Goal: Task Accomplishment & Management: Manage account settings

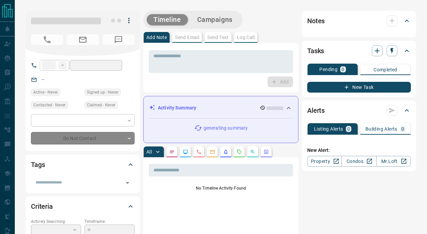
type input "**"
type input "**********"
type input "**"
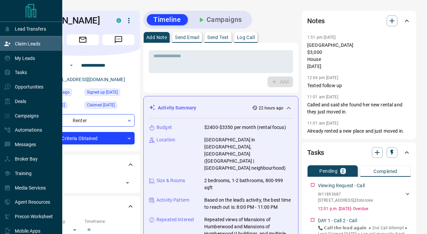
click at [11, 48] on div "Claim Leads" at bounding box center [22, 43] width 36 height 11
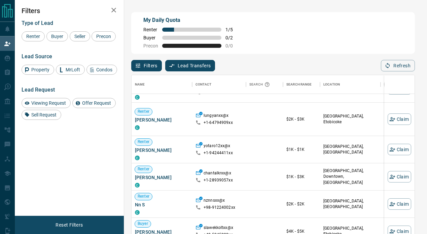
scroll to position [17, 0]
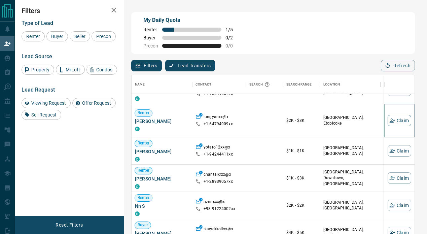
click at [395, 121] on button "Claim" at bounding box center [400, 120] width 24 height 11
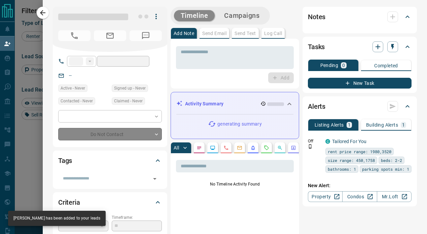
type input "**"
type input "**********"
type input "**"
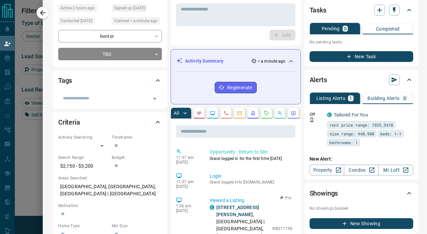
scroll to position [0, 0]
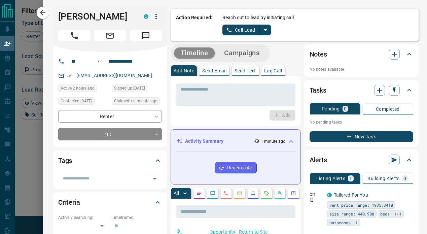
click at [266, 33] on icon "split button" at bounding box center [265, 30] width 8 height 8
click at [256, 54] on li "Log Manual Call" at bounding box center [246, 53] width 41 height 10
click at [250, 27] on button "Log Manual Call" at bounding box center [244, 30] width 44 height 11
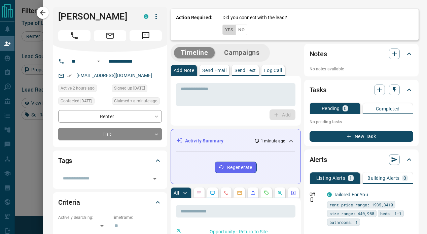
click at [223, 30] on button "Yes" at bounding box center [228, 30] width 13 height 10
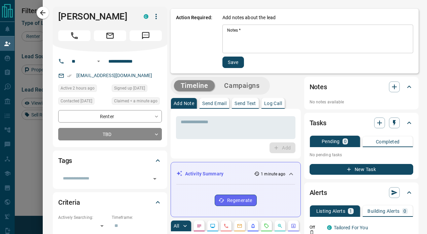
click at [238, 54] on div "Add notes about the lead Notes   * * Notes   * Save" at bounding box center [317, 41] width 191 height 54
click at [235, 43] on textarea "Notes   *" at bounding box center [317, 39] width 181 height 23
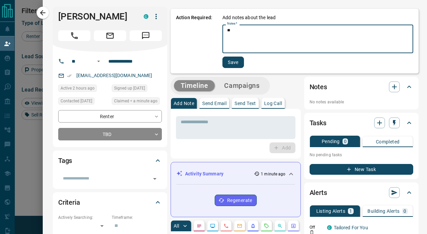
type textarea "*"
type textarea "**********"
click at [227, 67] on button "Save" at bounding box center [233, 62] width 22 height 11
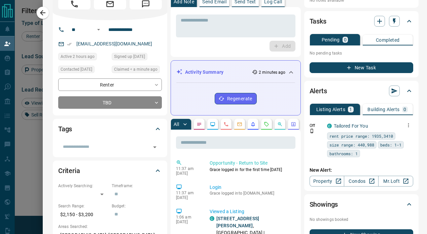
scroll to position [36, 0]
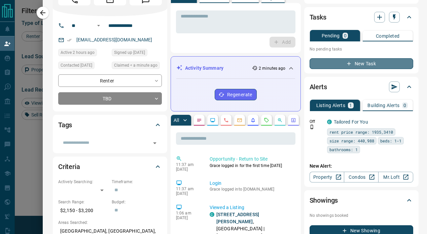
click at [376, 68] on button "New Task" at bounding box center [361, 63] width 104 height 11
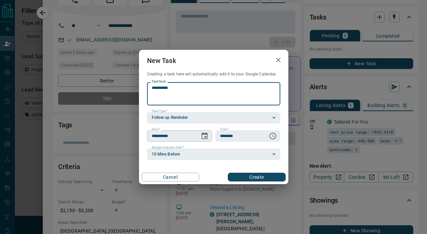
type textarea "*********"
click at [192, 136] on input "**********" at bounding box center [171, 135] width 48 height 11
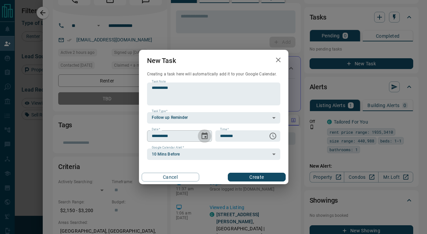
click at [206, 134] on icon "Choose date, selected date is Oct 16, 2025" at bounding box center [205, 135] width 6 height 7
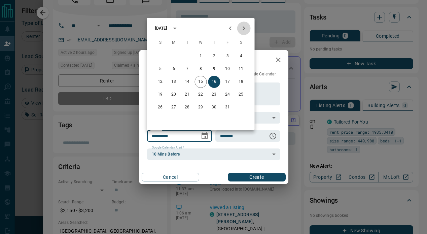
click at [244, 29] on icon "Next month" at bounding box center [244, 28] width 2 height 4
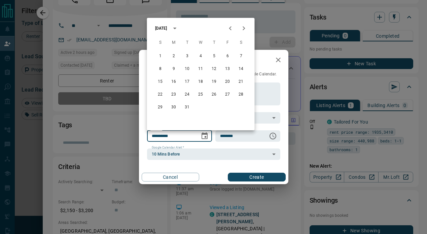
click at [244, 29] on icon "Next month" at bounding box center [244, 28] width 2 height 4
click at [196, 81] on button "15" at bounding box center [201, 82] width 12 height 12
type input "**********"
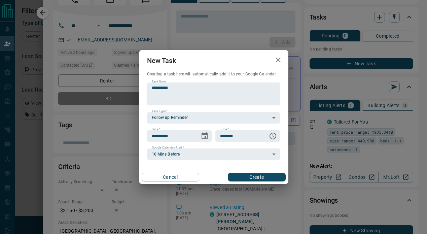
click at [243, 176] on button "Create" at bounding box center [257, 177] width 58 height 9
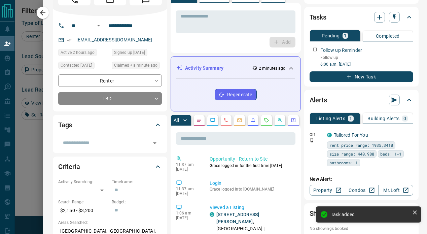
scroll to position [0, 0]
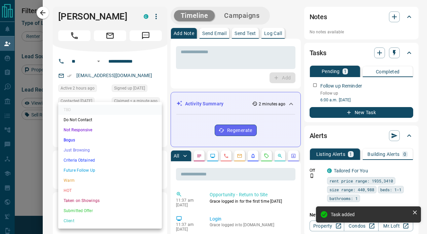
click at [123, 132] on body "Lead Transfers Claim Leads My Leads Tasks Opportunities Deals Campaigns Automat…" at bounding box center [213, 104] width 427 height 209
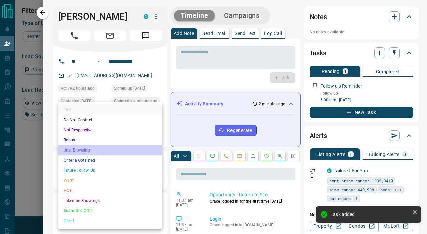
click at [111, 153] on li "Just Browsing" at bounding box center [110, 150] width 104 height 10
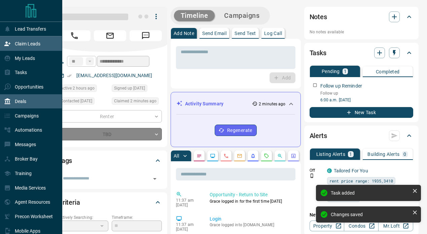
type input "*"
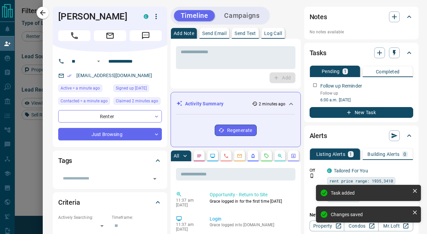
click at [42, 79] on div at bounding box center [213, 117] width 427 height 234
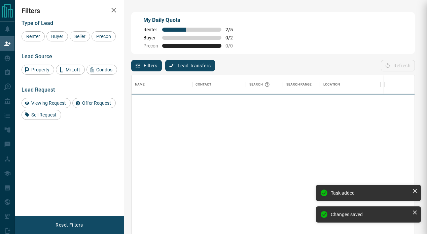
scroll to position [176, 283]
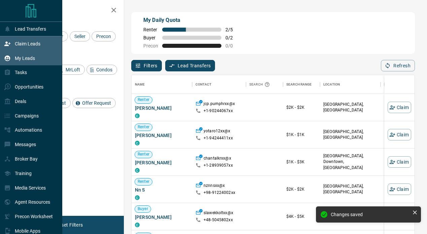
click at [10, 57] on icon at bounding box center [7, 58] width 7 height 7
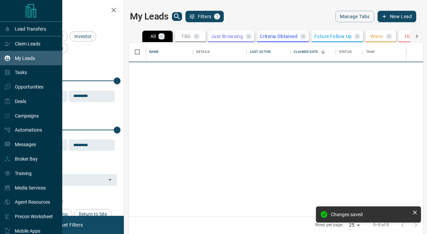
scroll to position [174, 294]
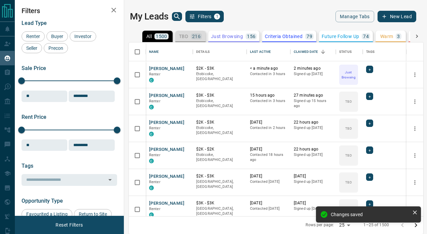
click at [185, 34] on p "TBD" at bounding box center [183, 36] width 9 height 5
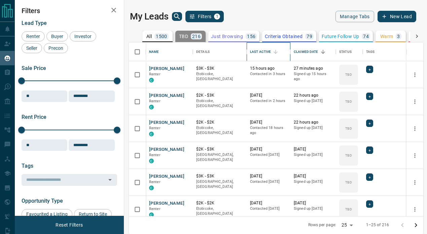
click at [268, 52] on div "Last Active" at bounding box center [260, 51] width 21 height 19
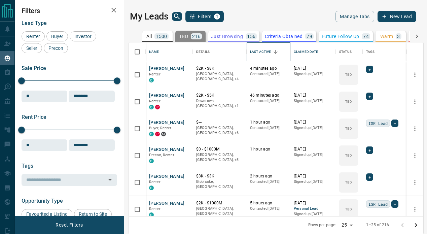
click at [268, 52] on div "Last Active" at bounding box center [260, 51] width 21 height 19
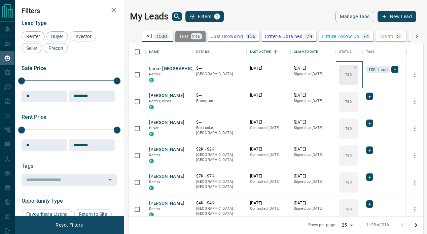
click at [354, 73] on div "TBD" at bounding box center [348, 75] width 19 height 20
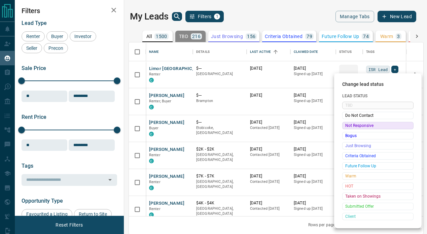
click at [357, 127] on span "Not Responsive" at bounding box center [377, 125] width 65 height 7
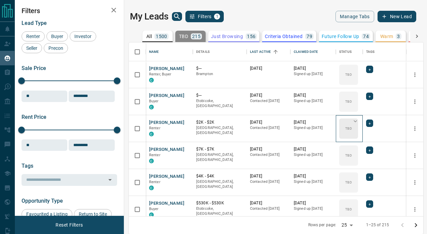
click at [351, 125] on div "TBD" at bounding box center [348, 128] width 19 height 20
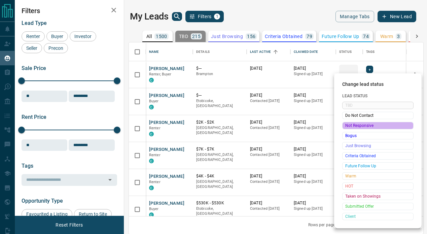
click at [351, 125] on span "Not Responsive" at bounding box center [377, 125] width 65 height 7
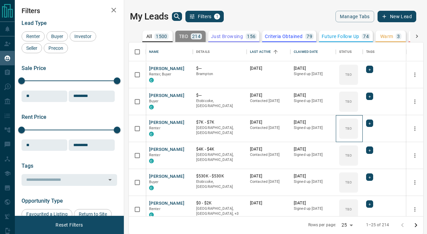
click at [351, 125] on div "TBD" at bounding box center [348, 128] width 19 height 20
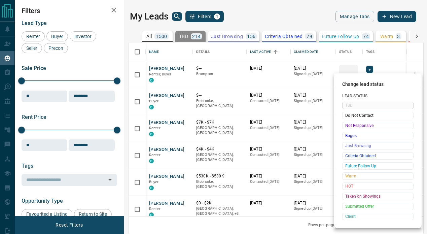
click at [351, 125] on span "Not Responsive" at bounding box center [377, 125] width 65 height 7
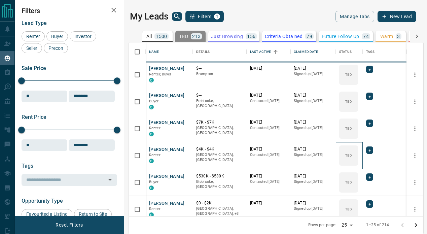
click at [351, 145] on div "TBD" at bounding box center [348, 155] width 19 height 20
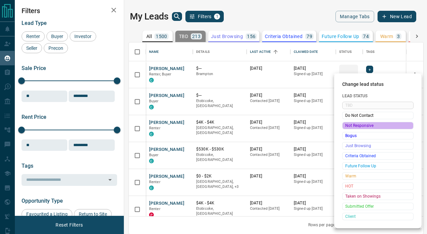
click at [351, 125] on span "Not Responsive" at bounding box center [377, 125] width 65 height 7
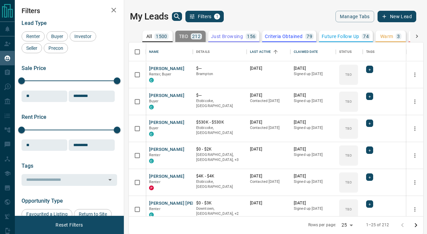
click at [351, 125] on body "Lead Transfers Claim Leads My Leads Tasks Opportunities Deals Campaigns Automat…" at bounding box center [213, 116] width 427 height 233
click at [351, 125] on div "TBD" at bounding box center [348, 128] width 19 height 20
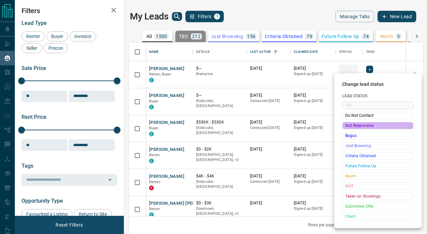
click at [351, 125] on span "Not Responsive" at bounding box center [377, 125] width 65 height 7
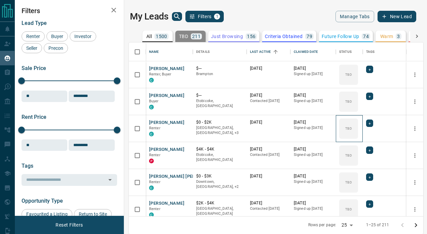
click at [351, 125] on div "TBD" at bounding box center [348, 128] width 19 height 20
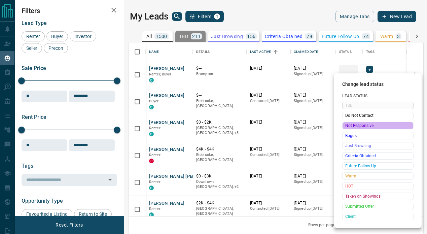
click at [351, 125] on span "Not Responsive" at bounding box center [377, 125] width 65 height 7
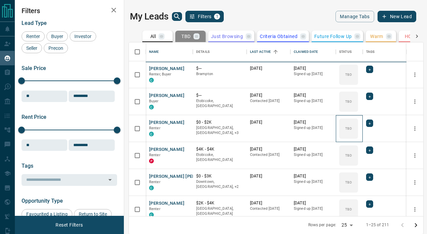
click at [351, 125] on div "TBD" at bounding box center [348, 128] width 19 height 20
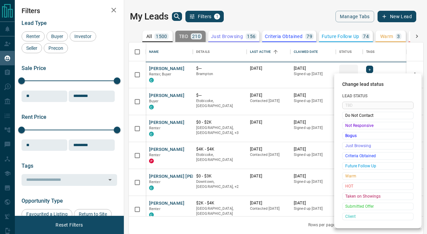
click at [351, 125] on span "Not Responsive" at bounding box center [377, 125] width 65 height 7
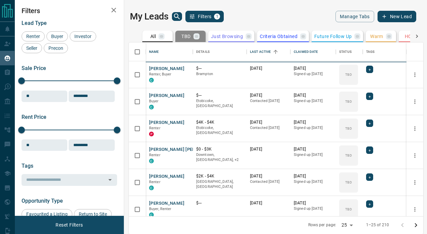
click at [351, 125] on body "Lead Transfers Claim Leads My Leads Tasks Opportunities Deals Campaigns Automat…" at bounding box center [213, 116] width 427 height 233
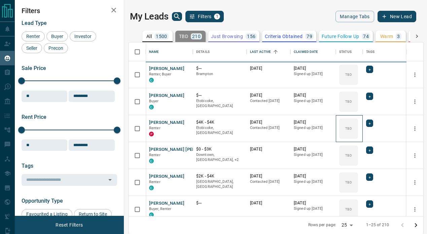
click at [351, 125] on div "TBD" at bounding box center [348, 128] width 19 height 20
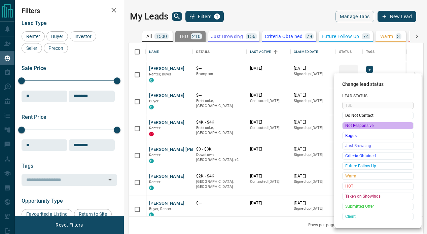
click at [351, 125] on span "Not Responsive" at bounding box center [377, 125] width 65 height 7
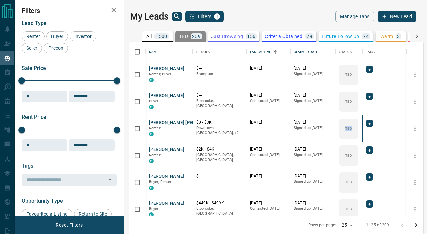
click at [351, 125] on div "TBD" at bounding box center [348, 128] width 19 height 20
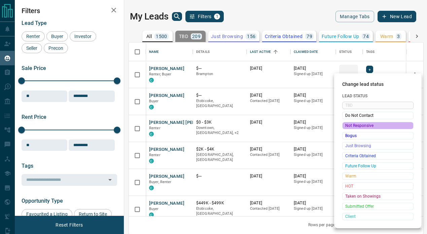
click at [351, 125] on span "Not Responsive" at bounding box center [377, 125] width 65 height 7
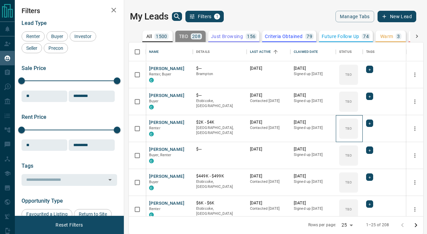
click at [351, 125] on div "TBD" at bounding box center [348, 128] width 19 height 20
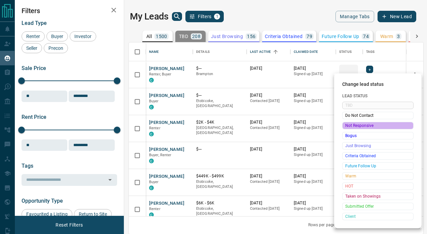
click at [351, 125] on span "Not Responsive" at bounding box center [377, 125] width 65 height 7
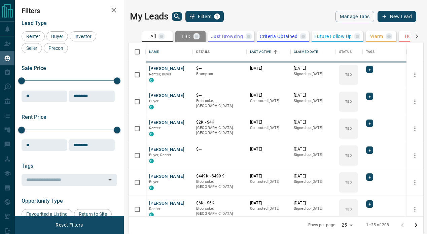
click at [351, 125] on span "Do Not Contact" at bounding box center [368, 125] width 49 height 4
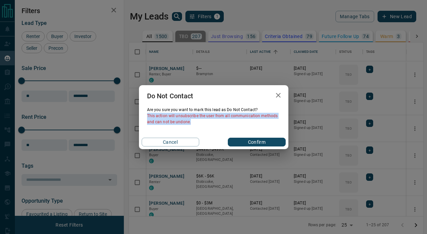
click at [351, 125] on div "Do Not Contact Are you sure you want to mark this lead as Do Not Contact ? This…" at bounding box center [213, 117] width 427 height 234
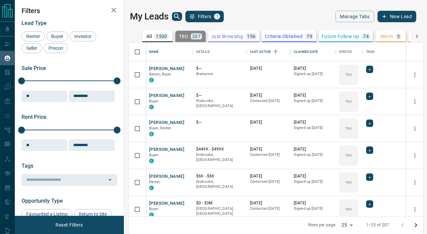
click at [351, 125] on div "Do Not Contact Are you sure you want to mark this lead as Do Not Contact ? This…" at bounding box center [213, 117] width 427 height 234
click at [351, 125] on div "TBD" at bounding box center [348, 128] width 19 height 20
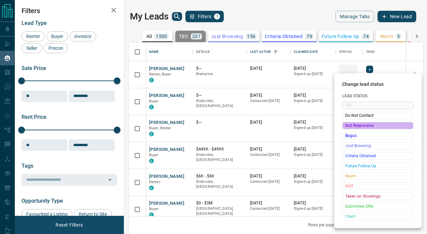
click at [351, 125] on span "Not Responsive" at bounding box center [377, 125] width 65 height 7
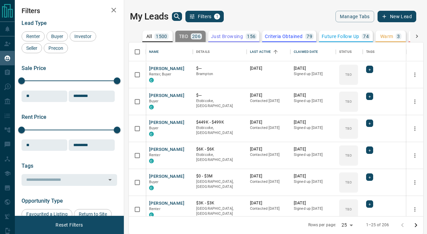
click at [351, 125] on body "Lead Transfers Claim Leads My Leads Tasks Opportunities Deals Campaigns Automat…" at bounding box center [213, 116] width 427 height 233
click at [351, 125] on div "TBD" at bounding box center [348, 128] width 19 height 20
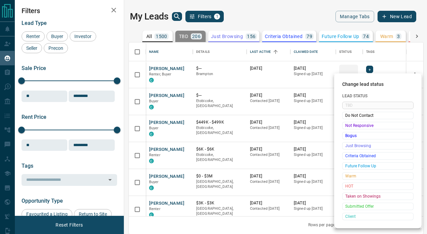
click at [351, 125] on span "Not Responsive" at bounding box center [377, 125] width 65 height 7
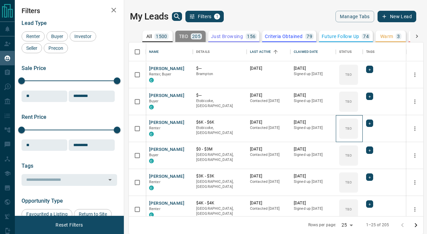
click at [351, 125] on div "TBD" at bounding box center [348, 128] width 19 height 20
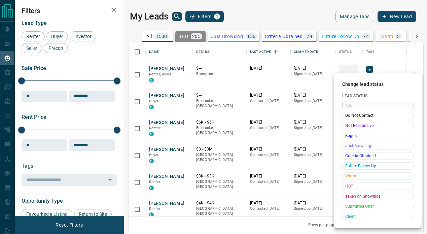
click at [351, 125] on span "Not Responsive" at bounding box center [377, 125] width 65 height 7
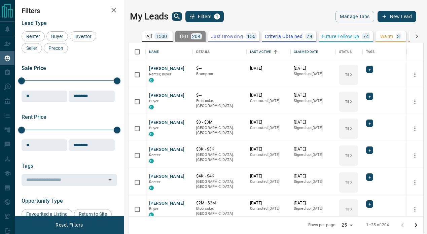
click at [351, 125] on body "Lead Transfers Claim Leads My Leads Tasks Opportunities Deals Campaigns Automat…" at bounding box center [213, 116] width 427 height 233
click at [351, 125] on div "TBD" at bounding box center [348, 128] width 19 height 20
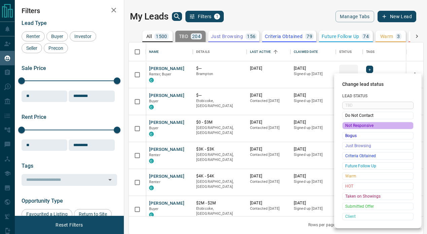
click at [351, 125] on span "Not Responsive" at bounding box center [377, 125] width 65 height 7
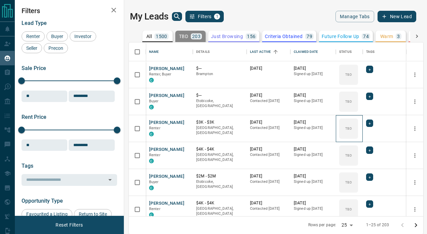
click at [351, 125] on div "TBD" at bounding box center [348, 128] width 19 height 20
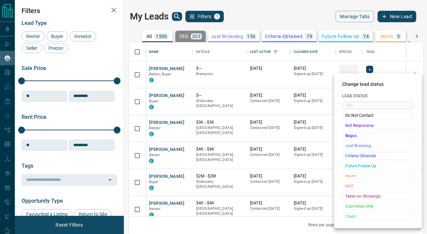
click at [351, 125] on span "Not Responsive" at bounding box center [377, 125] width 65 height 7
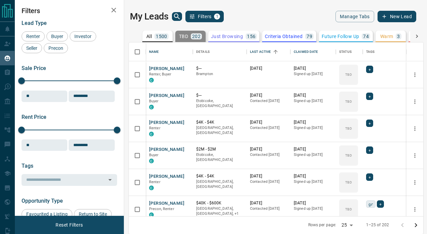
click at [351, 125] on body "Lead Transfers Claim Leads My Leads Tasks Opportunities Deals Campaigns Automat…" at bounding box center [213, 116] width 427 height 233
click at [351, 125] on div "TBD" at bounding box center [348, 128] width 19 height 20
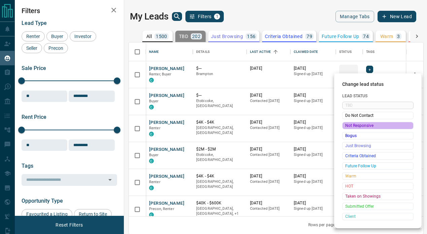
click at [351, 125] on span "Not Responsive" at bounding box center [377, 125] width 65 height 7
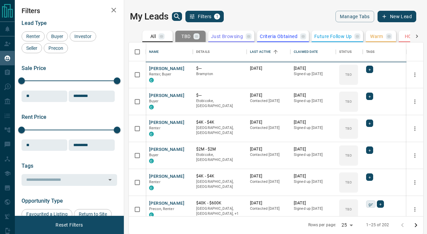
click at [351, 125] on body "Lead Transfers Claim Leads My Leads Tasks Opportunities Deals Campaigns Automat…" at bounding box center [213, 116] width 427 height 233
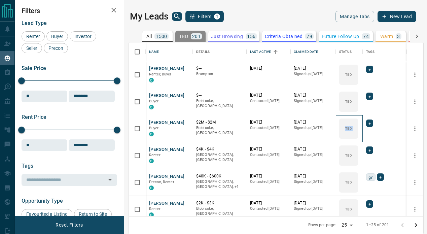
click at [351, 125] on div "TBD" at bounding box center [348, 128] width 19 height 20
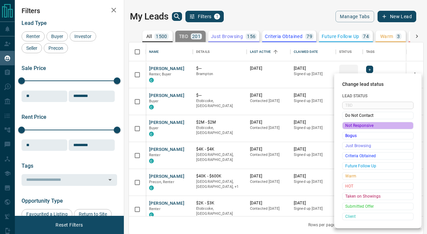
click at [351, 125] on span "Not Responsive" at bounding box center [377, 125] width 65 height 7
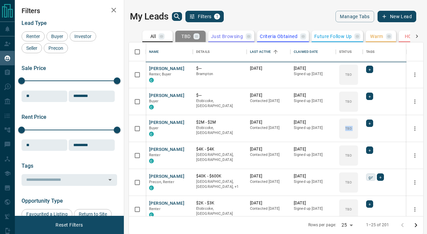
click at [351, 125] on body "Lead Transfers Claim Leads My Leads Tasks Opportunities Deals Campaigns Automat…" at bounding box center [213, 116] width 427 height 233
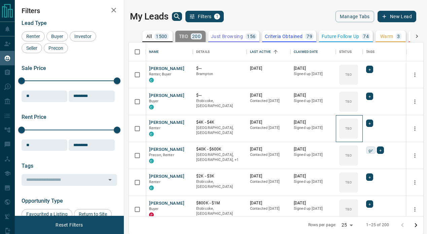
click at [351, 125] on div "TBD" at bounding box center [348, 128] width 19 height 20
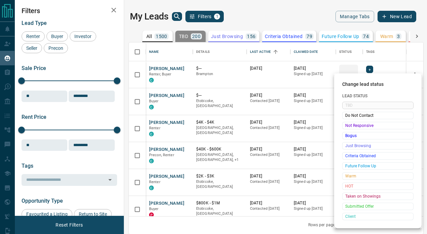
click at [351, 125] on span "Not Responsive" at bounding box center [377, 125] width 65 height 7
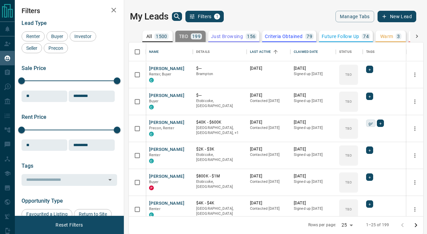
click at [351, 125] on span "Do Not Contact" at bounding box center [368, 125] width 49 height 4
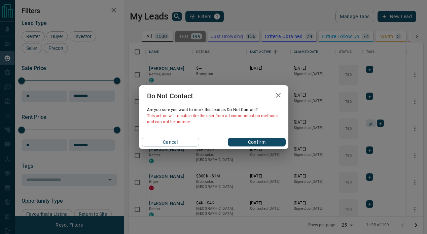
click at [278, 90] on button "button" at bounding box center [277, 95] width 13 height 14
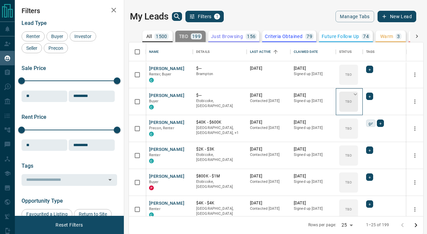
click at [351, 106] on div "TBD" at bounding box center [348, 102] width 19 height 20
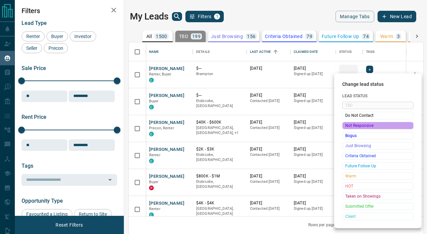
click at [353, 129] on span "Not Responsive" at bounding box center [377, 125] width 65 height 7
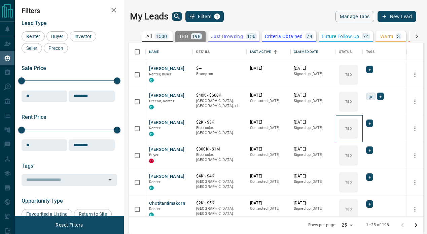
click at [353, 129] on div "TBD" at bounding box center [348, 128] width 19 height 20
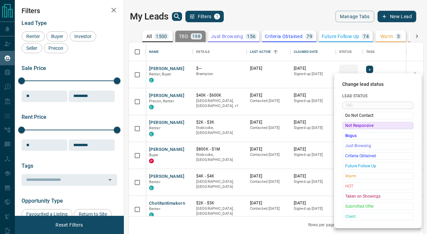
click at [353, 129] on span "Not Responsive" at bounding box center [377, 125] width 65 height 7
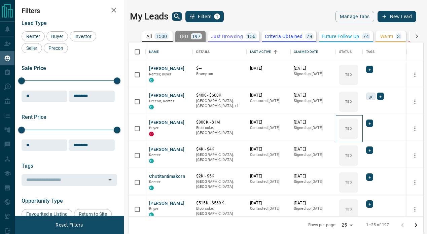
click at [353, 129] on div "TBD" at bounding box center [348, 128] width 19 height 20
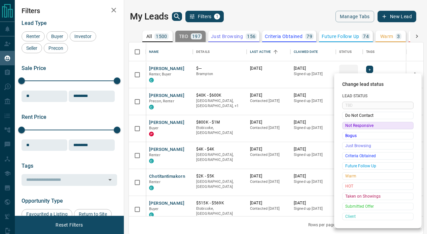
click at [353, 129] on span "Not Responsive" at bounding box center [377, 125] width 65 height 7
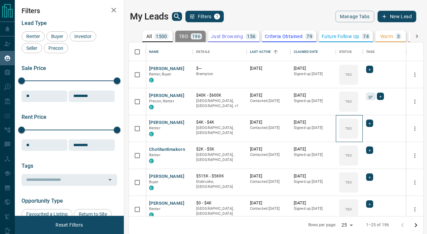
click at [353, 129] on div "TBD" at bounding box center [348, 128] width 19 height 20
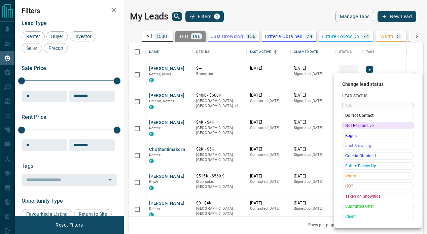
click at [353, 129] on span "Not Responsive" at bounding box center [377, 125] width 65 height 7
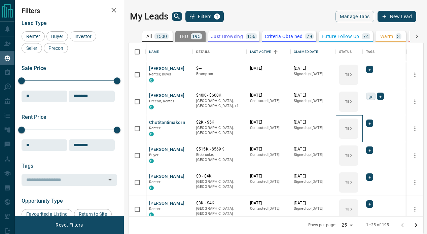
click at [353, 129] on div "TBD" at bounding box center [348, 128] width 19 height 20
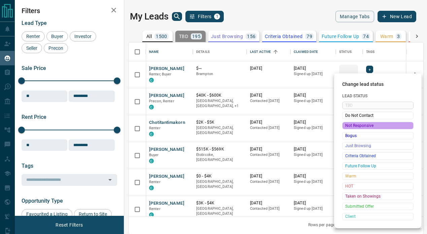
click at [353, 129] on span "Not Responsive" at bounding box center [377, 125] width 65 height 7
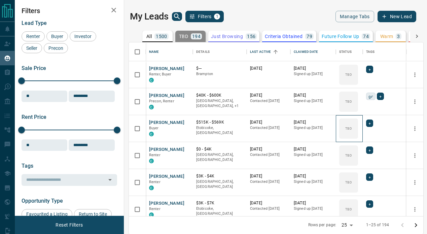
click at [353, 129] on div "TBD" at bounding box center [348, 128] width 19 height 20
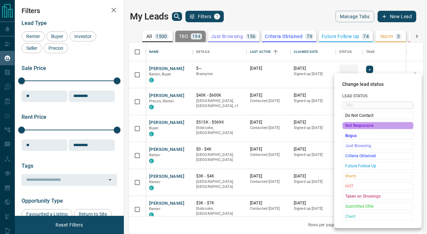
click at [353, 129] on span "Not Responsive" at bounding box center [377, 125] width 65 height 7
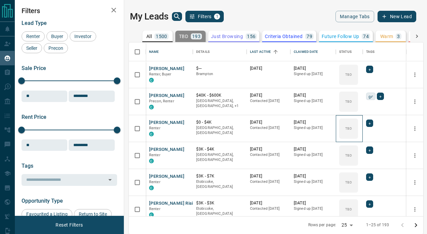
click at [353, 129] on div "TBD" at bounding box center [348, 128] width 19 height 20
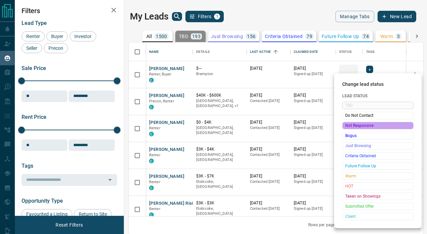
click at [353, 129] on span "Not Responsive" at bounding box center [377, 125] width 65 height 7
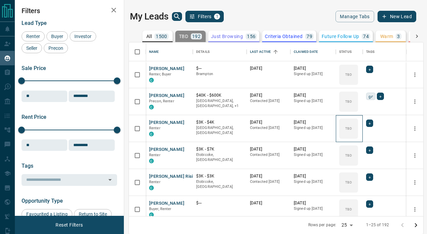
click at [353, 129] on div "TBD" at bounding box center [348, 128] width 19 height 20
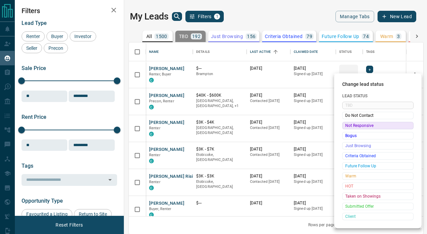
click at [353, 129] on span "Not Responsive" at bounding box center [377, 125] width 65 height 7
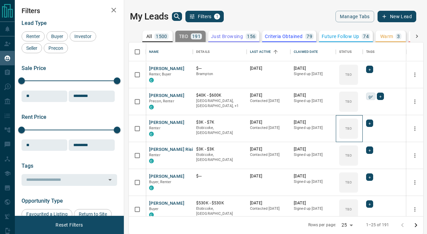
click at [353, 129] on div "TBD" at bounding box center [348, 128] width 19 height 20
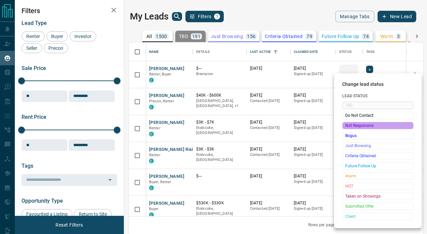
click at [353, 129] on span "Not Responsive" at bounding box center [377, 125] width 65 height 7
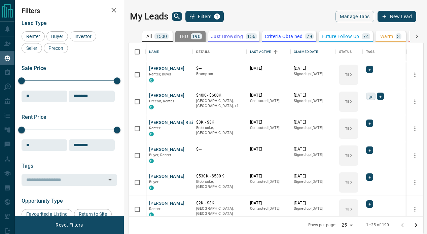
click at [353, 129] on body "Lead Transfers Claim Leads My Leads Tasks Opportunities Deals Campaigns Automat…" at bounding box center [213, 116] width 427 height 233
click at [353, 129] on div "TBD" at bounding box center [348, 128] width 19 height 20
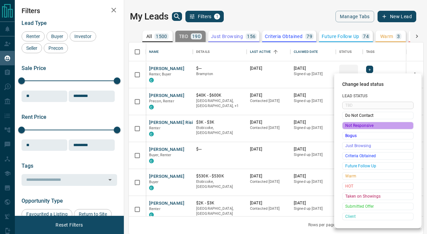
click at [353, 129] on span "Not Responsive" at bounding box center [377, 125] width 65 height 7
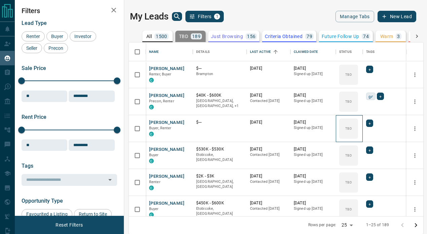
click at [353, 129] on div "TBD" at bounding box center [348, 128] width 19 height 20
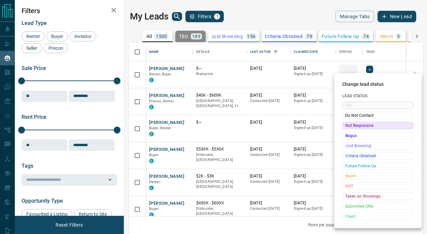
click at [353, 129] on span "Not Responsive" at bounding box center [377, 125] width 65 height 7
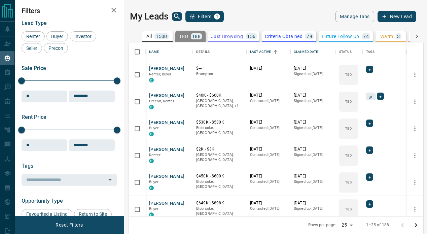
click at [353, 129] on body "Lead Transfers Claim Leads My Leads Tasks Opportunities Deals Campaigns Automat…" at bounding box center [213, 116] width 427 height 233
click at [353, 129] on div "TBD" at bounding box center [348, 128] width 19 height 20
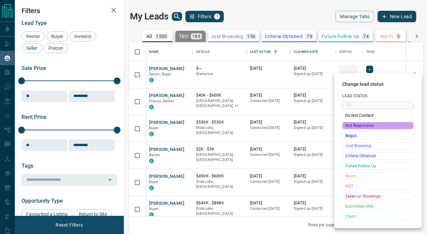
click at [353, 129] on span "Not Responsive" at bounding box center [377, 125] width 65 height 7
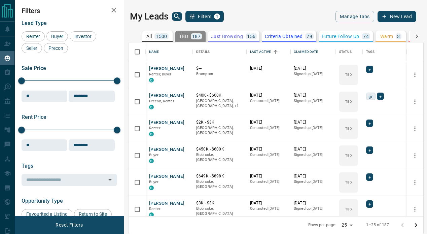
click at [353, 129] on body "Lead Transfers Claim Leads My Leads Tasks Opportunities Deals Campaigns Automat…" at bounding box center [213, 116] width 427 height 233
click at [353, 129] on div "TBD" at bounding box center [348, 128] width 19 height 20
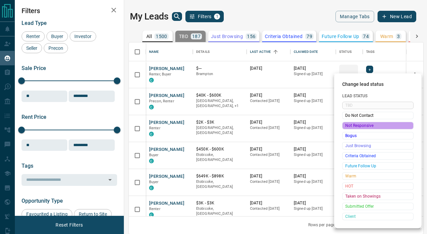
click at [353, 129] on span "Not Responsive" at bounding box center [377, 125] width 65 height 7
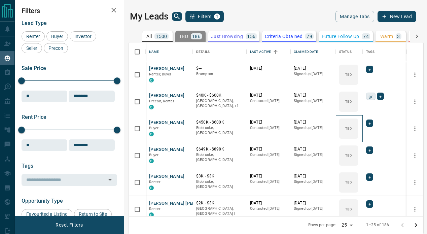
click at [353, 129] on div "TBD" at bounding box center [348, 128] width 19 height 20
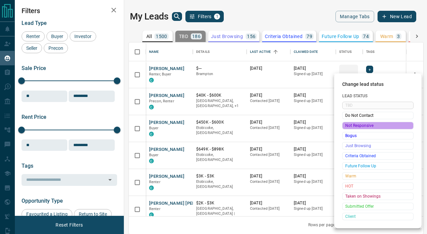
click at [353, 129] on span "Not Responsive" at bounding box center [377, 125] width 65 height 7
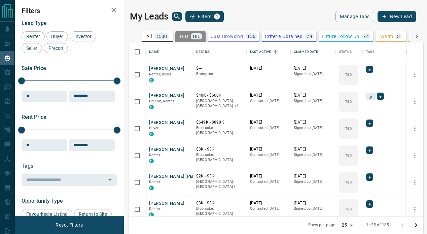
click at [353, 129] on body "Lead Transfers Claim Leads My Leads Tasks Opportunities Deals Campaigns Automat…" at bounding box center [213, 116] width 427 height 233
click at [353, 129] on div "TBD" at bounding box center [348, 128] width 19 height 20
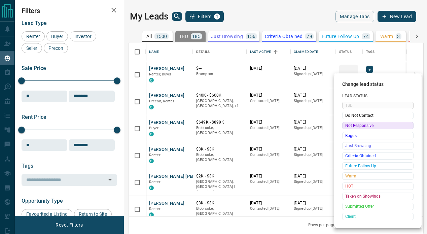
click at [353, 129] on span "Not Responsive" at bounding box center [377, 125] width 65 height 7
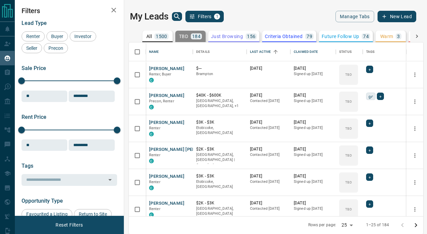
click at [353, 129] on body "Lead Transfers Claim Leads My Leads Tasks Opportunities Deals Campaigns Automat…" at bounding box center [213, 116] width 427 height 233
click at [353, 129] on div "TBD" at bounding box center [348, 128] width 19 height 20
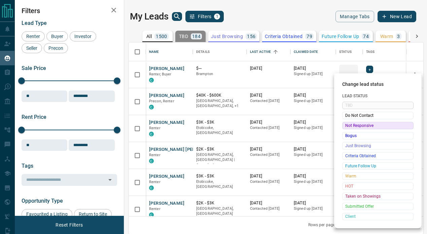
click at [353, 129] on span "Not Responsive" at bounding box center [377, 125] width 65 height 7
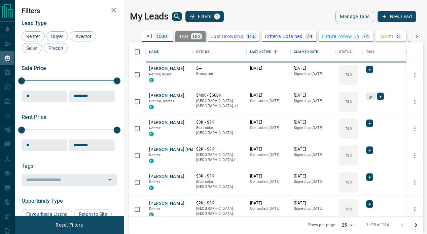
click at [353, 129] on body "Lead Transfers Claim Leads My Leads Tasks Opportunities Deals Campaigns Automat…" at bounding box center [213, 116] width 427 height 233
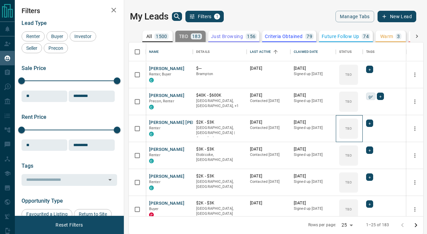
click at [353, 129] on div "TBD" at bounding box center [348, 128] width 19 height 20
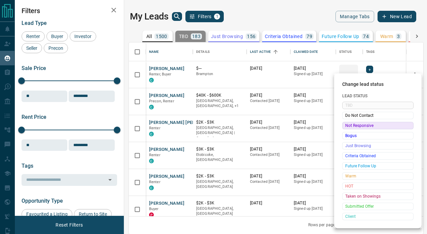
click at [353, 129] on span "Not Responsive" at bounding box center [377, 125] width 65 height 7
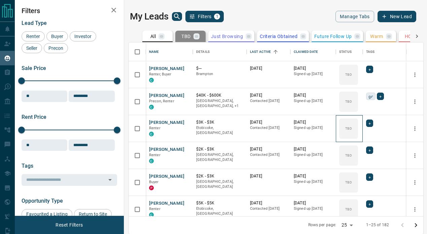
click at [353, 129] on div "TBD" at bounding box center [348, 128] width 19 height 20
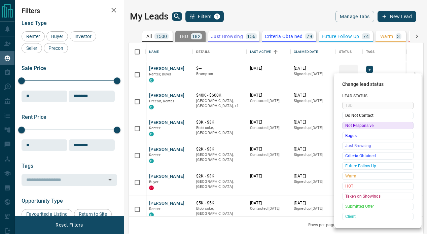
click at [353, 129] on span "Not Responsive" at bounding box center [377, 125] width 65 height 7
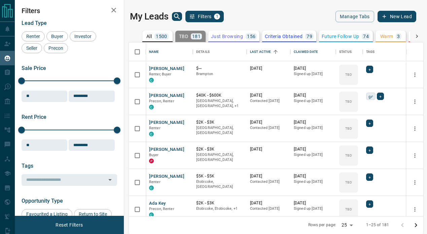
click at [353, 129] on body "Lead Transfers Claim Leads My Leads Tasks Opportunities Deals Campaigns Automat…" at bounding box center [213, 116] width 427 height 233
click at [353, 129] on div "TBD" at bounding box center [348, 128] width 19 height 20
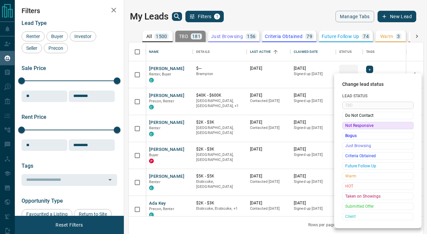
click at [353, 129] on span "Not Responsive" at bounding box center [377, 125] width 65 height 7
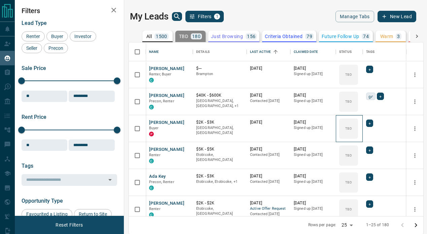
click at [353, 129] on div "TBD" at bounding box center [348, 128] width 19 height 20
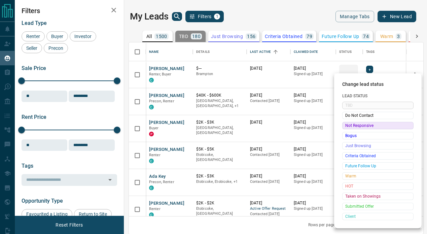
click at [353, 129] on span "Not Responsive" at bounding box center [377, 125] width 65 height 7
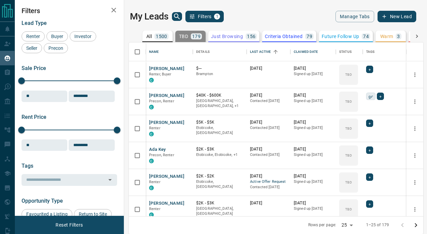
click at [353, 129] on body "Lead Transfers Claim Leads My Leads Tasks Opportunities Deals Campaigns Automat…" at bounding box center [213, 116] width 427 height 233
click at [353, 129] on div "TBD" at bounding box center [348, 128] width 19 height 20
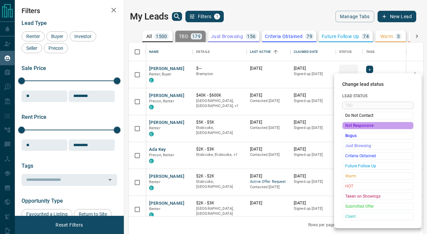
click at [353, 129] on span "Not Responsive" at bounding box center [377, 125] width 65 height 7
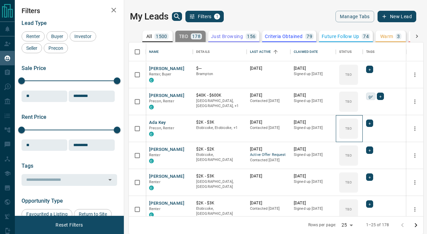
click at [353, 129] on div "TBD" at bounding box center [348, 128] width 19 height 20
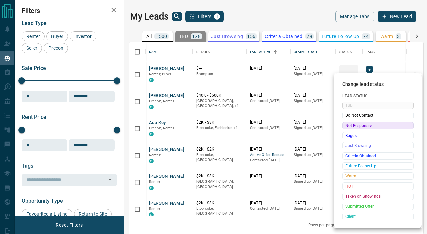
click at [353, 129] on span "Not Responsive" at bounding box center [377, 125] width 65 height 7
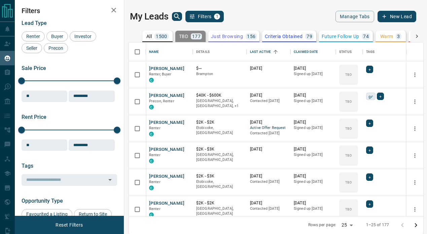
click at [353, 129] on body "Lead Transfers Claim Leads My Leads Tasks Opportunities Deals Campaigns Automat…" at bounding box center [213, 116] width 427 height 233
click at [353, 129] on div "TBD" at bounding box center [348, 128] width 19 height 20
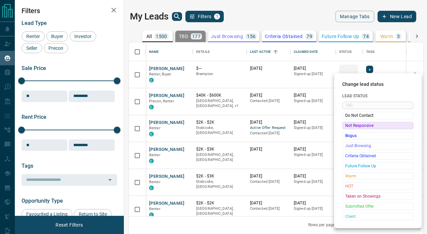
click at [353, 129] on span "Not Responsive" at bounding box center [377, 125] width 65 height 7
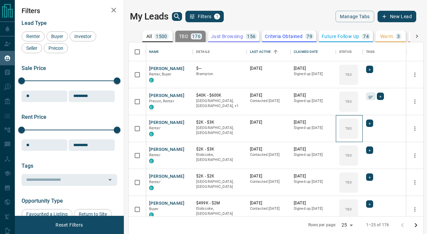
click at [353, 129] on div "TBD" at bounding box center [348, 128] width 19 height 20
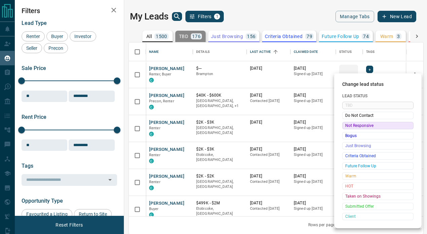
click at [353, 129] on span "Not Responsive" at bounding box center [377, 125] width 65 height 7
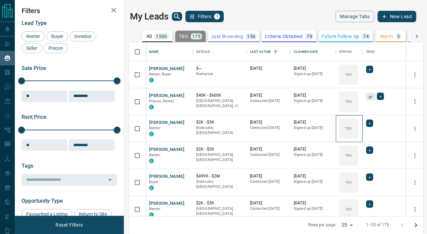
click at [353, 129] on div "TBD" at bounding box center [348, 128] width 19 height 20
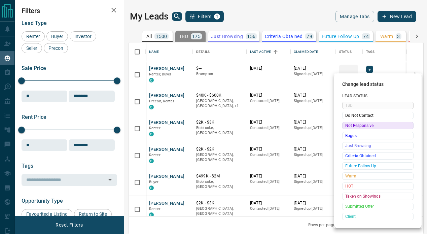
click at [353, 129] on span "Not Responsive" at bounding box center [377, 125] width 65 height 7
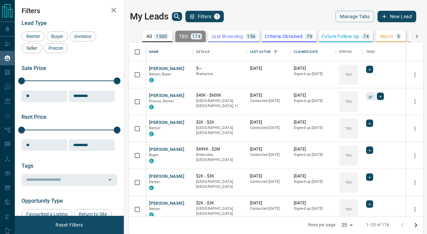
click at [353, 129] on body "Lead Transfers Claim Leads My Leads Tasks Opportunities Deals Campaigns Automat…" at bounding box center [213, 116] width 427 height 233
click at [353, 129] on div "TBD" at bounding box center [348, 128] width 19 height 20
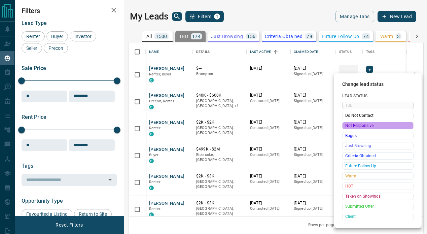
click at [353, 129] on span "Not Responsive" at bounding box center [377, 125] width 65 height 7
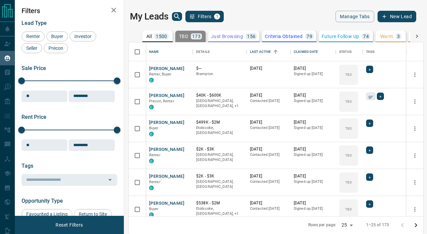
click at [353, 129] on body "Lead Transfers Claim Leads My Leads Tasks Opportunities Deals Campaigns Automat…" at bounding box center [213, 116] width 427 height 233
click at [353, 129] on div "TBD" at bounding box center [348, 128] width 19 height 20
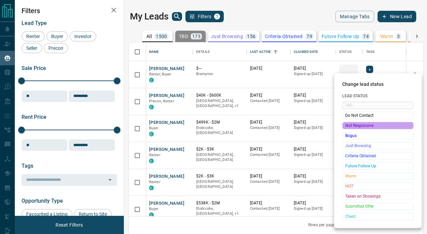
click at [353, 129] on span "Not Responsive" at bounding box center [377, 125] width 65 height 7
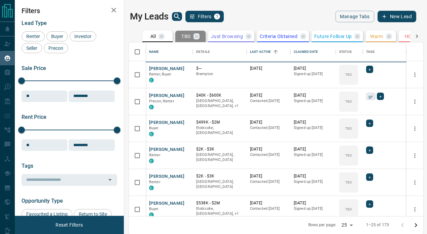
click at [353, 129] on body "Lead Transfers Claim Leads My Leads Tasks Opportunities Deals Campaigns Automat…" at bounding box center [213, 116] width 427 height 233
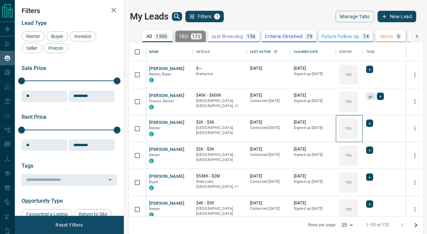
click at [353, 129] on div "TBD" at bounding box center [348, 128] width 19 height 20
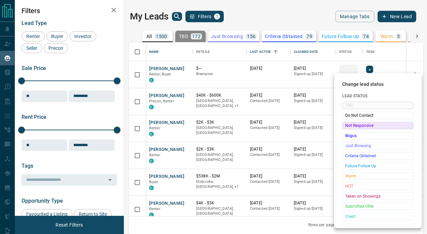
click at [353, 129] on span "Not Responsive" at bounding box center [377, 125] width 65 height 7
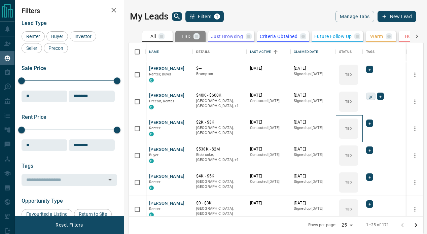
click at [353, 129] on div "TBD" at bounding box center [348, 128] width 19 height 20
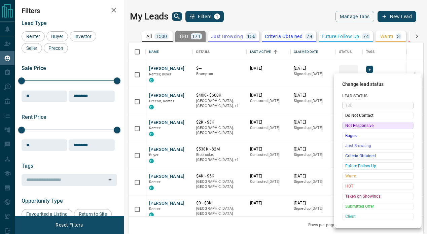
click at [353, 129] on span "Not Responsive" at bounding box center [377, 125] width 65 height 7
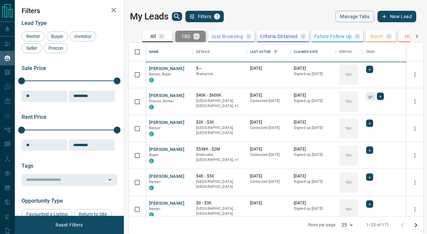
click at [353, 129] on body "Lead Transfers Claim Leads My Leads Tasks Opportunities Deals Campaigns Automat…" at bounding box center [213, 116] width 427 height 233
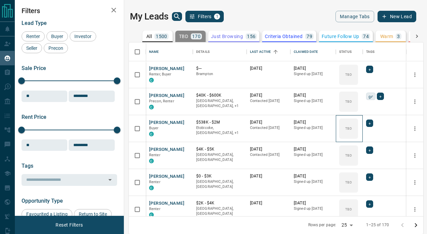
click at [353, 129] on div "TBD" at bounding box center [348, 128] width 19 height 20
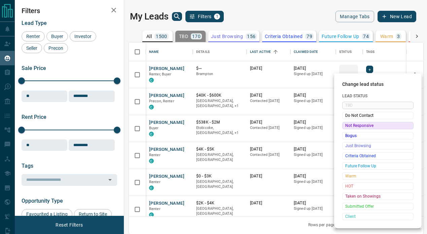
click at [353, 129] on span "Not Responsive" at bounding box center [377, 125] width 65 height 7
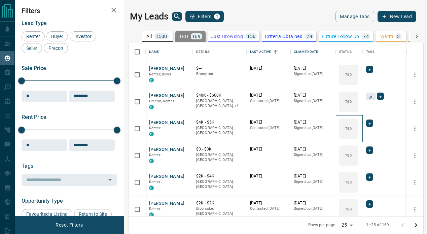
click at [353, 129] on div "TBD" at bounding box center [348, 128] width 19 height 20
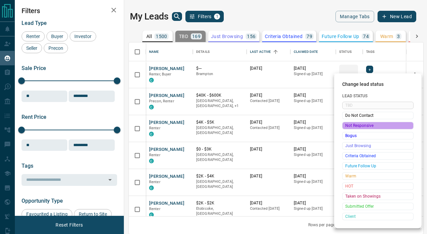
click at [353, 129] on span "Not Responsive" at bounding box center [377, 125] width 65 height 7
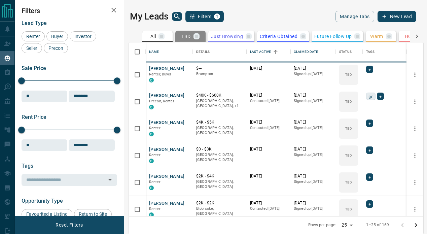
click at [353, 129] on body "Lead Transfers Claim Leads My Leads Tasks Opportunities Deals Campaigns Automat…" at bounding box center [213, 116] width 427 height 233
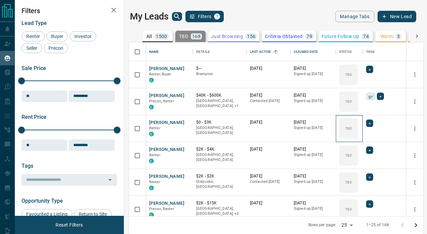
click at [353, 129] on div "TBD" at bounding box center [348, 128] width 19 height 20
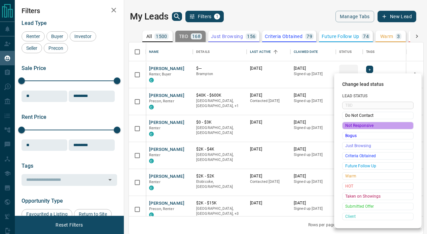
click at [353, 129] on span "Not Responsive" at bounding box center [377, 125] width 65 height 7
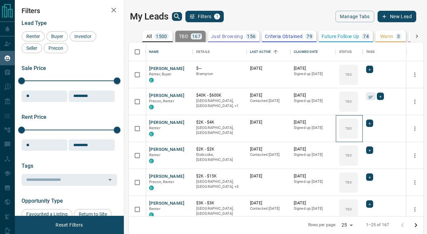
click at [353, 129] on div "TBD" at bounding box center [348, 128] width 19 height 20
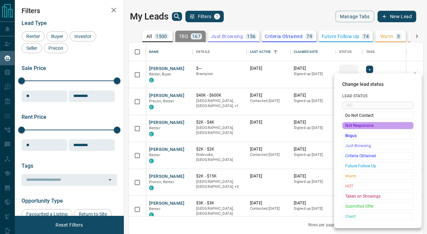
click at [353, 129] on span "Not Responsive" at bounding box center [377, 125] width 65 height 7
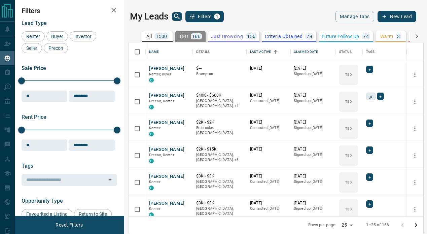
click at [353, 129] on body "Lead Transfers Claim Leads My Leads Tasks Opportunities Deals Campaigns Automat…" at bounding box center [213, 116] width 427 height 233
click at [353, 129] on div "TBD" at bounding box center [348, 128] width 19 height 20
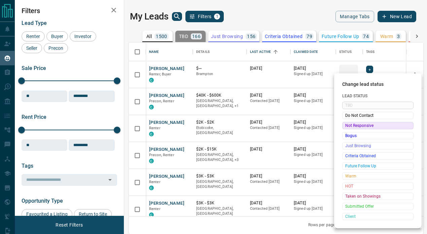
click at [353, 129] on span "Not Responsive" at bounding box center [377, 125] width 65 height 7
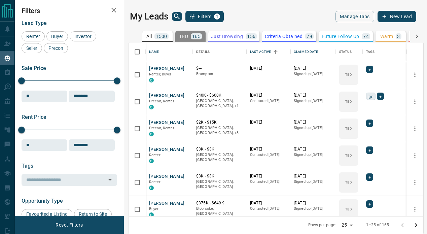
click at [353, 129] on body "Lead Transfers Claim Leads My Leads Tasks Opportunities Deals Campaigns Automat…" at bounding box center [213, 116] width 427 height 233
click at [353, 129] on div "TBD" at bounding box center [348, 128] width 19 height 20
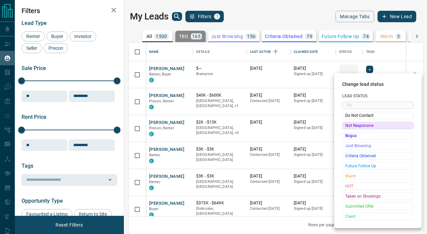
click at [353, 129] on span "Not Responsive" at bounding box center [377, 125] width 65 height 7
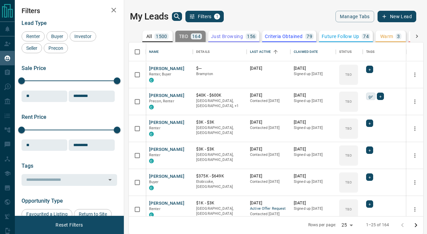
click at [353, 129] on body "Lead Transfers Claim Leads My Leads Tasks Opportunities Deals Campaigns Automat…" at bounding box center [213, 116] width 427 height 233
click at [353, 129] on div "TBD" at bounding box center [348, 128] width 19 height 20
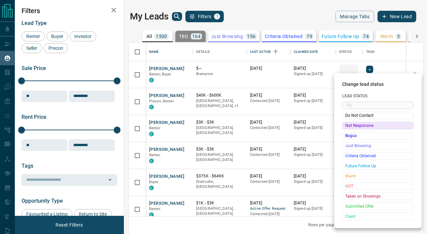
click at [353, 129] on span "Not Responsive" at bounding box center [377, 125] width 65 height 7
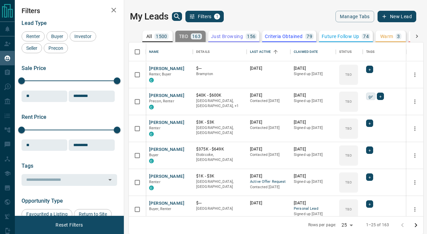
click at [353, 129] on body "Lead Transfers Claim Leads My Leads Tasks Opportunities Deals Campaigns Automat…" at bounding box center [213, 116] width 427 height 233
click at [353, 129] on div "TBD" at bounding box center [348, 128] width 19 height 20
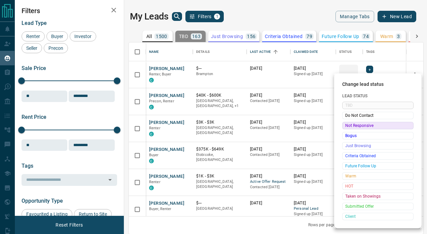
click at [353, 129] on span "Not Responsive" at bounding box center [377, 125] width 65 height 7
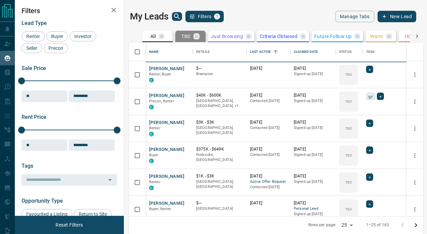
click at [353, 129] on body "Lead Transfers Claim Leads My Leads Tasks Opportunities Deals Campaigns Automat…" at bounding box center [213, 116] width 427 height 233
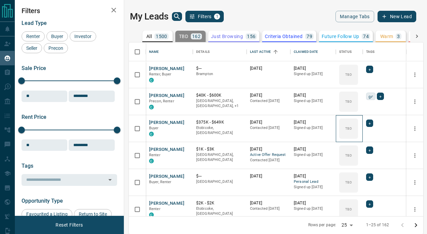
click at [353, 129] on div "TBD" at bounding box center [348, 128] width 19 height 20
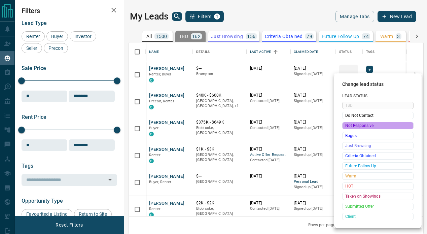
click at [353, 129] on span "Not Responsive" at bounding box center [377, 125] width 65 height 7
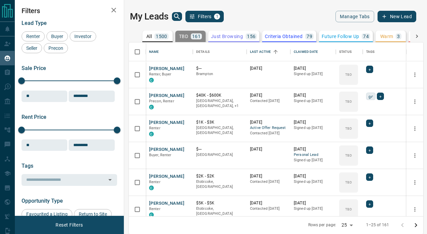
click at [353, 129] on body "Lead Transfers Claim Leads My Leads Tasks Opportunities Deals Campaigns Automat…" at bounding box center [213, 116] width 427 height 233
click at [353, 129] on div "TBD" at bounding box center [348, 128] width 19 height 20
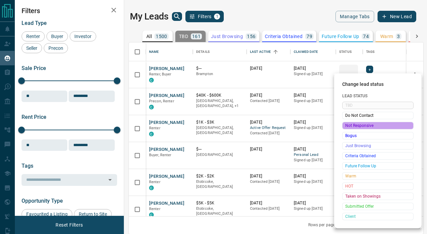
click at [353, 129] on span "Not Responsive" at bounding box center [377, 125] width 65 height 7
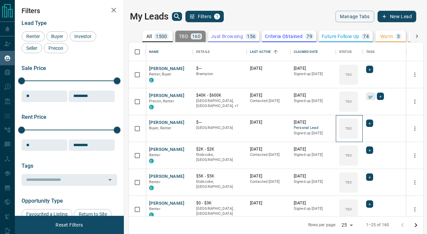
click at [353, 129] on div "TBD" at bounding box center [348, 128] width 19 height 20
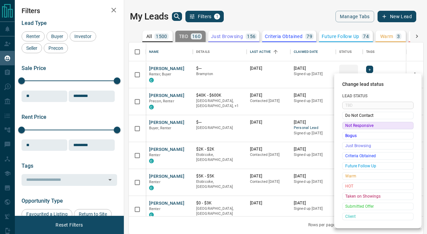
click at [353, 129] on span "Not Responsive" at bounding box center [377, 125] width 65 height 7
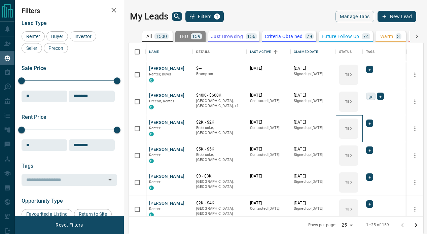
click at [353, 129] on div "TBD" at bounding box center [348, 128] width 19 height 20
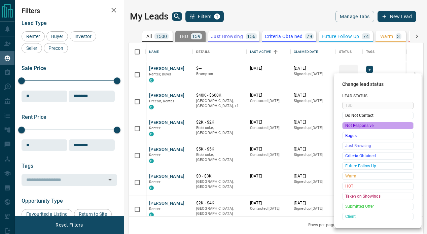
click at [353, 129] on span "Not Responsive" at bounding box center [377, 125] width 65 height 7
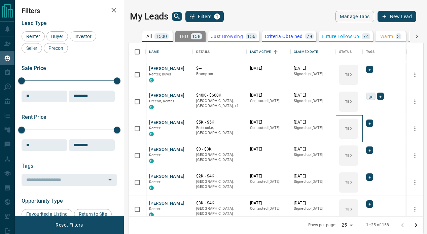
click at [353, 129] on div "TBD" at bounding box center [348, 128] width 19 height 20
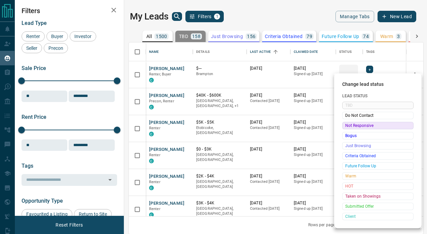
click at [353, 129] on span "Not Responsive" at bounding box center [377, 125] width 65 height 7
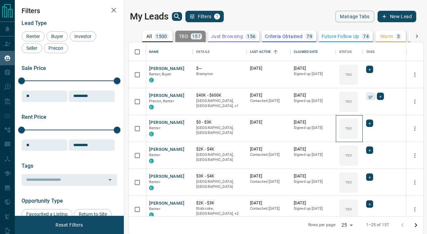
click at [353, 129] on div "TBD" at bounding box center [348, 128] width 19 height 20
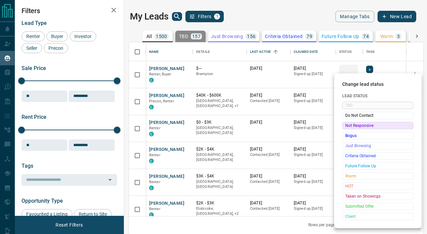
click at [353, 129] on span "Not Responsive" at bounding box center [377, 125] width 65 height 7
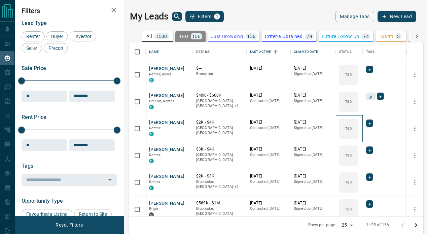
click at [353, 129] on div "TBD" at bounding box center [348, 128] width 19 height 20
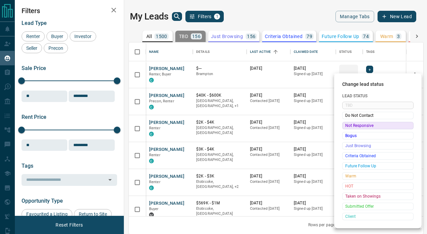
click at [353, 129] on span "Not Responsive" at bounding box center [377, 125] width 65 height 7
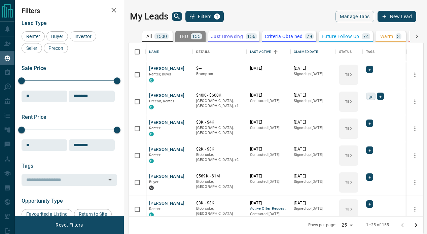
click at [353, 129] on body "Lead Transfers Claim Leads My Leads Tasks Opportunities Deals Campaigns Automat…" at bounding box center [213, 116] width 427 height 233
click at [353, 129] on div "TBD" at bounding box center [348, 128] width 19 height 20
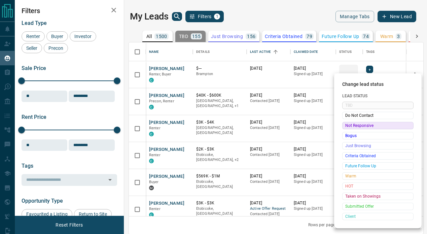
click at [353, 129] on span "Not Responsive" at bounding box center [377, 125] width 65 height 7
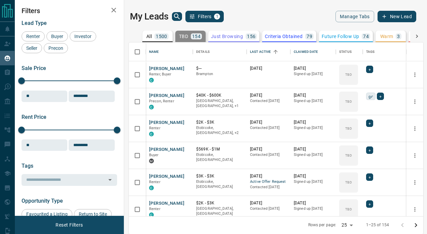
click at [353, 129] on body "Lead Transfers Claim Leads My Leads Tasks Opportunities Deals Campaigns Automat…" at bounding box center [213, 116] width 427 height 233
click at [353, 129] on div "TBD" at bounding box center [348, 128] width 19 height 20
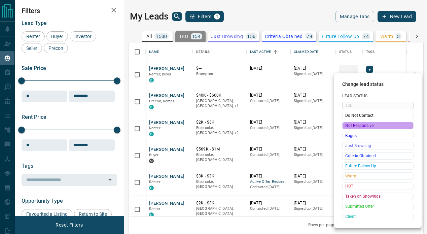
click at [353, 129] on span "Not Responsive" at bounding box center [377, 125] width 65 height 7
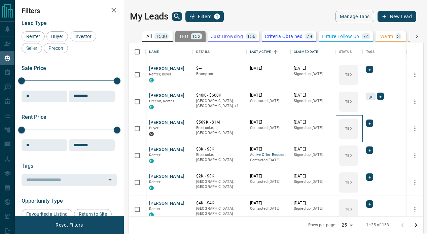
click at [353, 129] on div "TBD" at bounding box center [348, 128] width 19 height 20
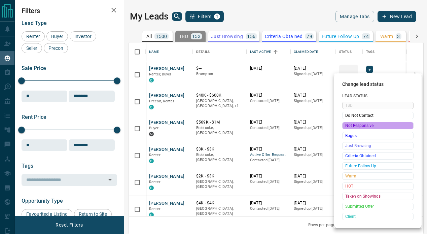
click at [353, 129] on span "Not Responsive" at bounding box center [377, 125] width 65 height 7
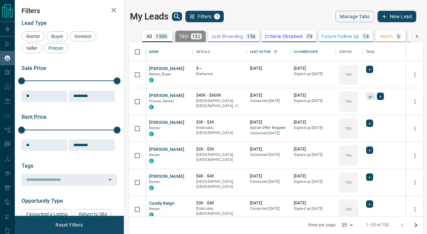
click at [353, 129] on body "Lead Transfers Claim Leads My Leads Tasks Opportunities Deals Campaigns Automat…" at bounding box center [213, 116] width 427 height 233
click at [353, 129] on div "TBD" at bounding box center [348, 128] width 19 height 20
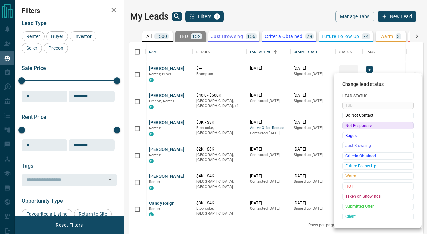
click at [353, 129] on span "Not Responsive" at bounding box center [377, 125] width 65 height 7
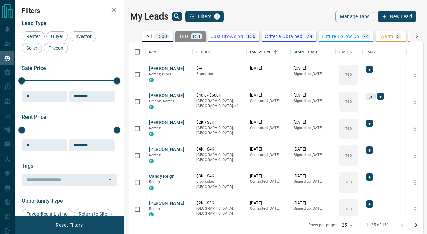
click at [353, 129] on body "Lead Transfers Claim Leads My Leads Tasks Opportunities Deals Campaigns Automat…" at bounding box center [213, 116] width 427 height 233
click at [353, 129] on div "TBD" at bounding box center [348, 128] width 19 height 20
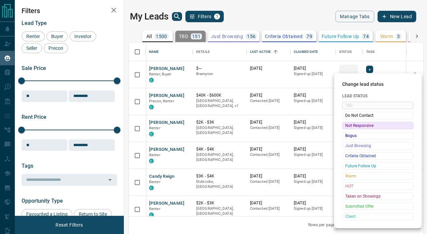
click at [353, 129] on span "Not Responsive" at bounding box center [377, 125] width 65 height 7
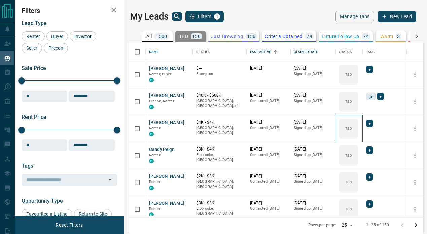
click at [353, 129] on div "TBD" at bounding box center [348, 128] width 19 height 20
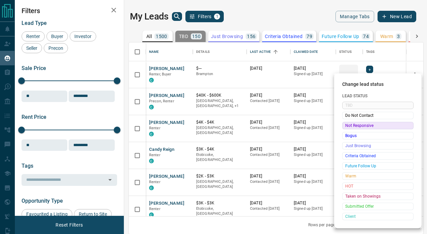
click at [353, 129] on span "Not Responsive" at bounding box center [377, 125] width 65 height 7
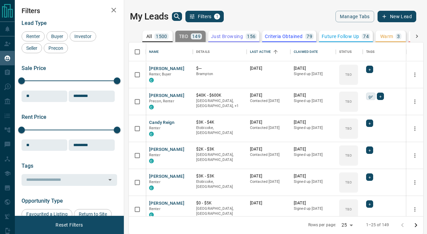
click at [353, 129] on body "Lead Transfers Claim Leads My Leads Tasks Opportunities Deals Campaigns Automat…" at bounding box center [213, 116] width 427 height 233
click at [353, 129] on div "TBD" at bounding box center [348, 128] width 19 height 20
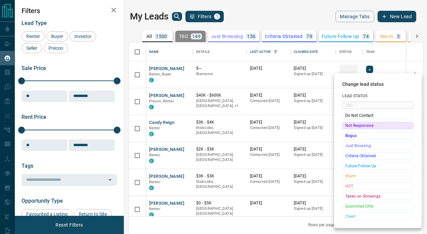
click at [353, 129] on span "Not Responsive" at bounding box center [377, 125] width 65 height 7
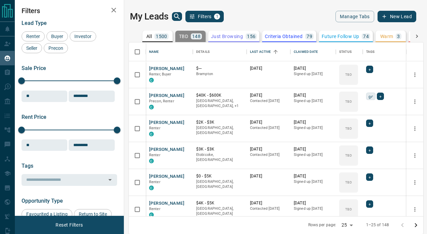
click at [353, 129] on body "Lead Transfers Claim Leads My Leads Tasks Opportunities Deals Campaigns Automat…" at bounding box center [213, 116] width 427 height 233
click at [353, 129] on div "TBD" at bounding box center [348, 128] width 19 height 20
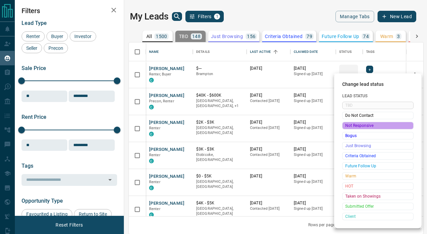
click at [353, 129] on span "Not Responsive" at bounding box center [377, 125] width 65 height 7
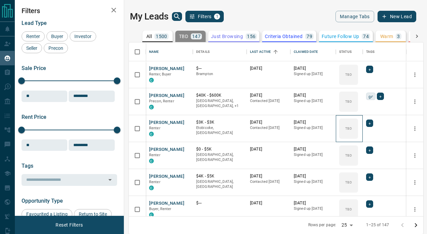
click at [353, 129] on div "TBD" at bounding box center [348, 128] width 19 height 20
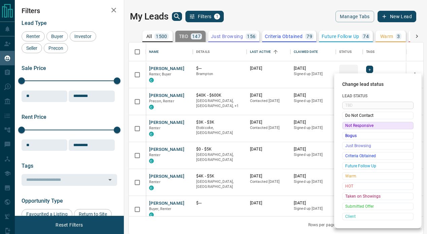
click at [353, 129] on span "Not Responsive" at bounding box center [377, 125] width 65 height 7
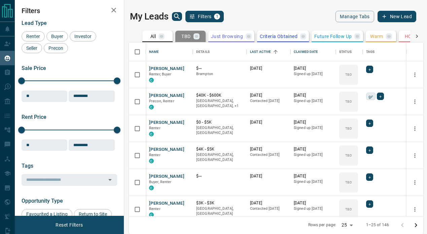
click at [353, 129] on body "Lead Transfers Claim Leads My Leads Tasks Opportunities Deals Campaigns Automat…" at bounding box center [213, 116] width 427 height 233
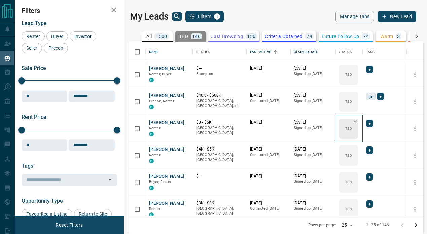
click at [353, 128] on div "TBD" at bounding box center [348, 128] width 19 height 20
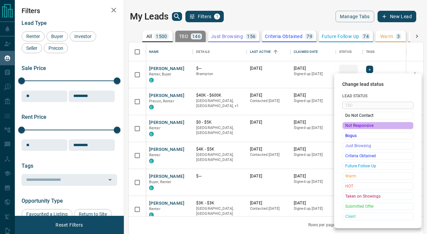
click at [353, 128] on span "Not Responsive" at bounding box center [377, 125] width 65 height 7
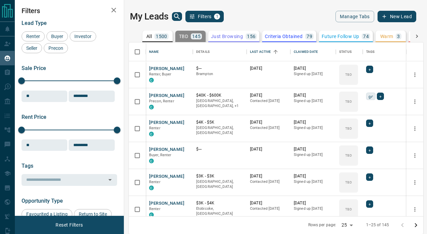
click at [353, 128] on body "Lead Transfers Claim Leads My Leads Tasks Opportunities Deals Campaigns Automat…" at bounding box center [213, 116] width 427 height 233
click at [353, 128] on div "TBD" at bounding box center [348, 128] width 19 height 20
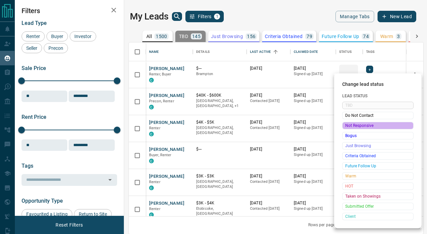
click at [353, 128] on span "Not Responsive" at bounding box center [377, 125] width 65 height 7
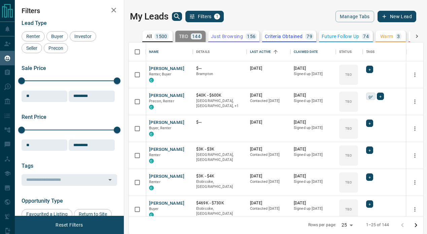
click at [353, 128] on body "Lead Transfers Claim Leads My Leads Tasks Opportunities Deals Campaigns Automat…" at bounding box center [213, 116] width 427 height 233
click at [353, 128] on div "TBD" at bounding box center [348, 128] width 19 height 20
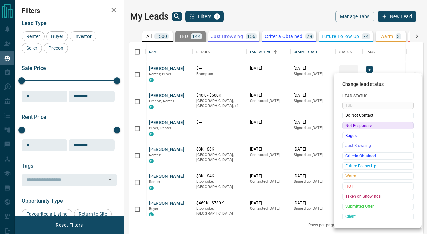
click at [353, 128] on span "Not Responsive" at bounding box center [377, 125] width 65 height 7
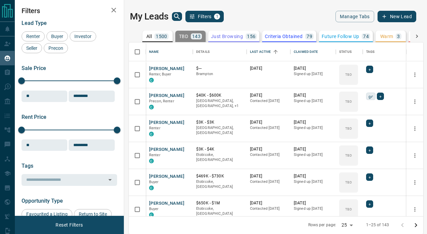
click at [353, 129] on body "Lead Transfers Claim Leads My Leads Tasks Opportunities Deals Campaigns Automat…" at bounding box center [213, 116] width 427 height 233
click at [353, 129] on div "TBD" at bounding box center [348, 128] width 19 height 20
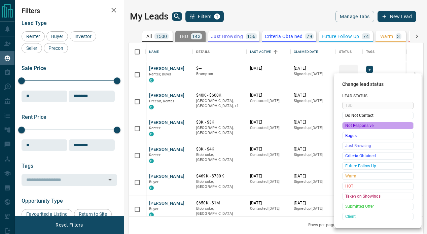
click at [353, 129] on span "Not Responsive" at bounding box center [377, 125] width 65 height 7
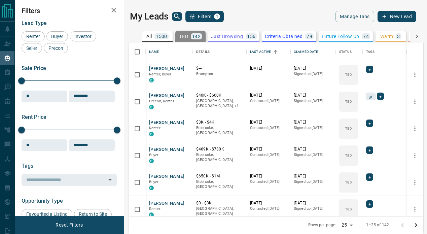
click at [353, 129] on body "Lead Transfers Claim Leads My Leads Tasks Opportunities Deals Campaigns Automat…" at bounding box center [213, 116] width 427 height 233
click at [353, 129] on div "TBD" at bounding box center [348, 128] width 19 height 20
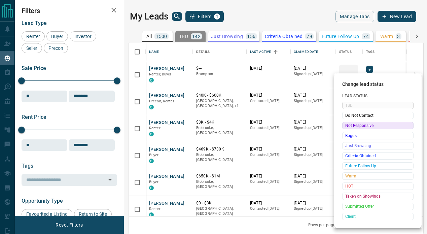
click at [353, 129] on span "Not Responsive" at bounding box center [377, 125] width 65 height 7
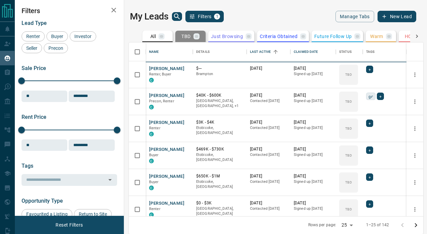
click at [353, 129] on body "Lead Transfers Claim Leads My Leads Tasks Opportunities Deals Campaigns Automat…" at bounding box center [213, 116] width 427 height 233
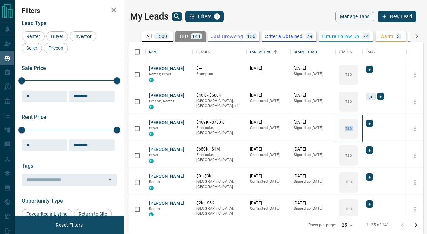
click at [353, 129] on div "TBD" at bounding box center [348, 128] width 19 height 20
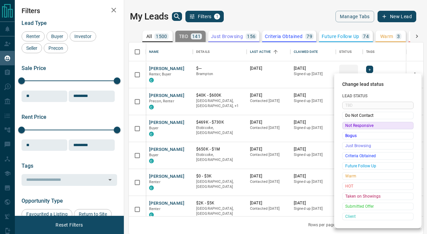
click at [353, 129] on span "Not Responsive" at bounding box center [377, 125] width 65 height 7
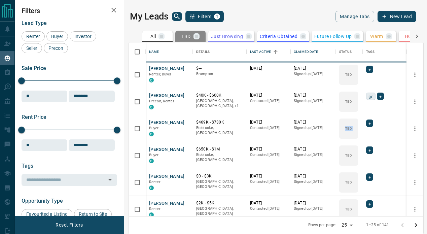
click at [353, 129] on div "TBD Do Not Contact Not Responsive Bogus Just Browsing Criteria Obtained Future …" at bounding box center [367, 151] width 53 height 67
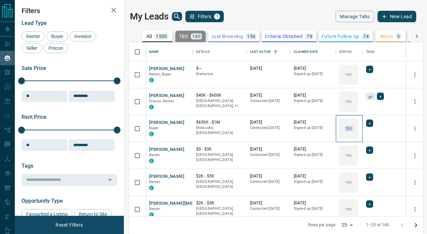
click at [353, 129] on div "TBD" at bounding box center [348, 128] width 19 height 20
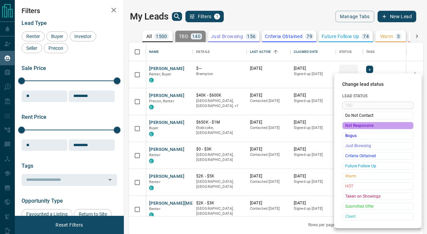
click at [353, 129] on span "Not Responsive" at bounding box center [377, 125] width 65 height 7
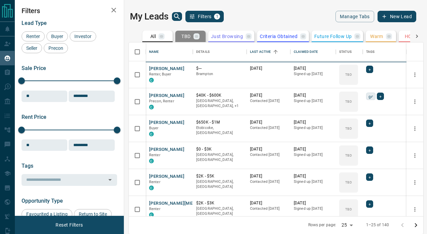
click at [353, 129] on div "TBD Do Not Contact Not Responsive Bogus Just Browsing Criteria Obtained Future …" at bounding box center [367, 151] width 53 height 67
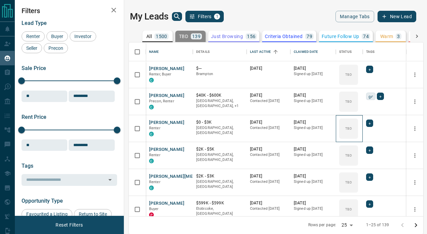
click at [353, 129] on div "TBD" at bounding box center [348, 128] width 19 height 20
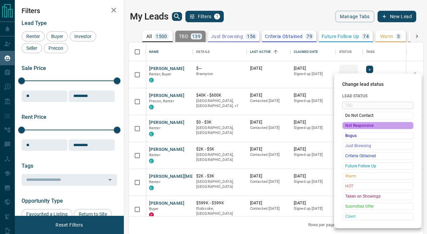
click at [353, 129] on span "Not Responsive" at bounding box center [377, 125] width 65 height 7
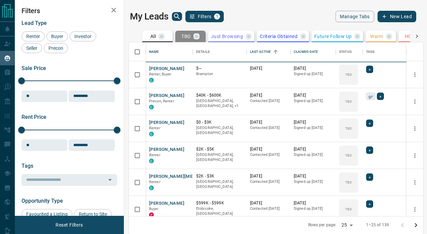
click at [353, 129] on div "TBD Do Not Contact Not Responsive Bogus Just Browsing Criteria Obtained Future …" at bounding box center [367, 151] width 53 height 67
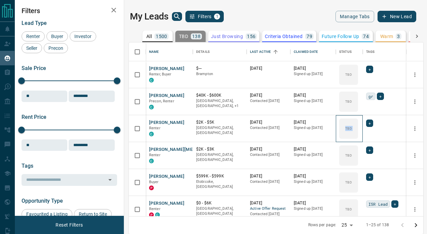
click at [353, 129] on div "TBD" at bounding box center [348, 128] width 19 height 20
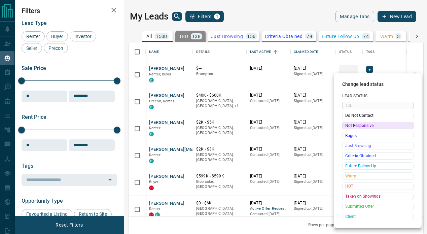
click at [353, 129] on span "Not Responsive" at bounding box center [377, 125] width 65 height 7
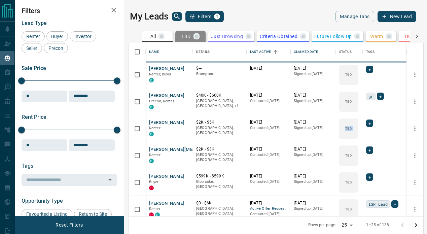
click at [353, 129] on body "Lead Transfers Claim Leads My Leads Tasks Opportunities Deals Campaigns Automat…" at bounding box center [213, 116] width 427 height 233
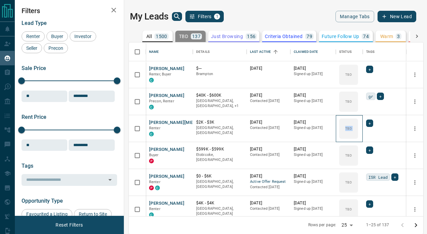
click at [353, 129] on div "TBD" at bounding box center [348, 128] width 19 height 20
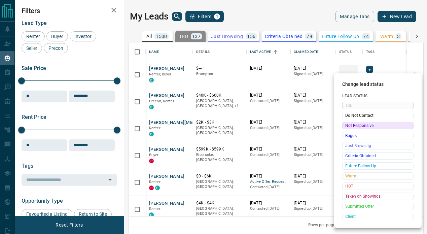
click at [353, 129] on span "Not Responsive" at bounding box center [377, 125] width 65 height 7
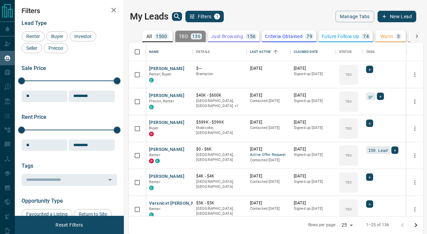
click at [353, 129] on div "TBD Do Not Contact Not Responsive Bogus Just Browsing Criteria Obtained Future …" at bounding box center [367, 151] width 53 height 67
click at [353, 129] on div "TBD" at bounding box center [348, 128] width 19 height 20
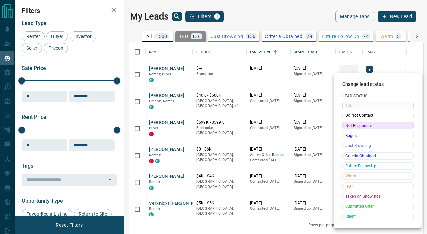
click at [353, 129] on span "Not Responsive" at bounding box center [377, 125] width 65 height 7
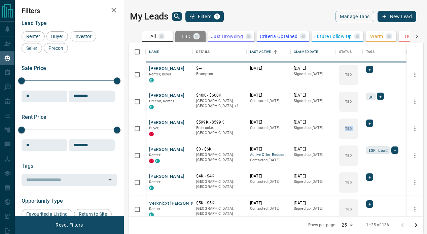
click at [353, 129] on div "TBD Do Not Contact Not Responsive Bogus Just Browsing Criteria Obtained Future …" at bounding box center [367, 151] width 53 height 67
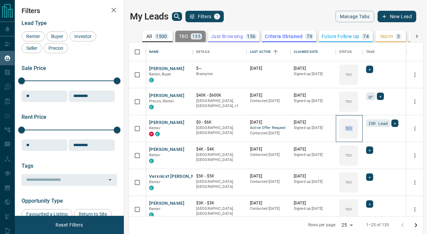
click at [353, 129] on div "TBD" at bounding box center [348, 128] width 19 height 20
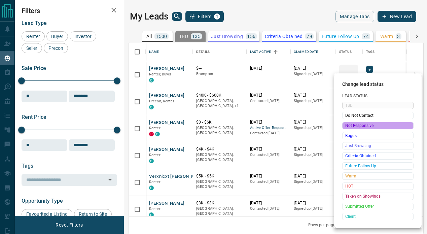
click at [353, 129] on span "Not Responsive" at bounding box center [377, 125] width 65 height 7
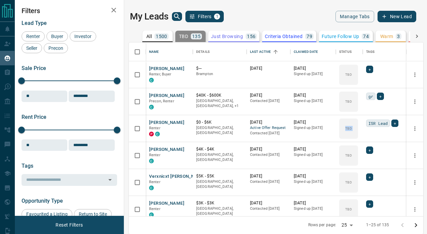
click at [353, 129] on div "TBD Do Not Contact Not Responsive Bogus Just Browsing Criteria Obtained Future …" at bounding box center [367, 151] width 53 height 67
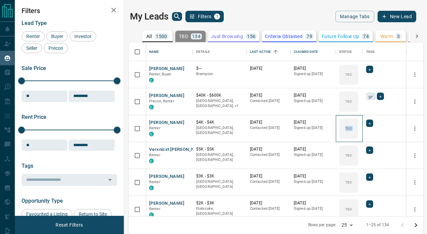
click at [353, 129] on div "TBD" at bounding box center [348, 128] width 19 height 20
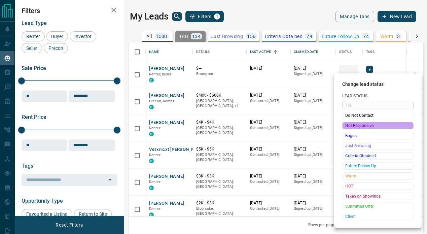
click at [353, 129] on span "Not Responsive" at bounding box center [377, 125] width 65 height 7
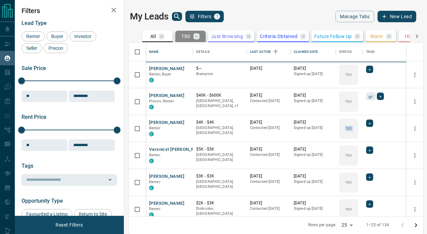
click at [353, 129] on div "TBD Do Not Contact Not Responsive Bogus Just Browsing Criteria Obtained Future …" at bounding box center [367, 151] width 53 height 67
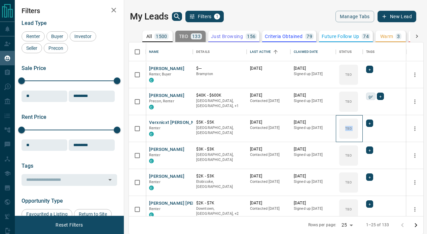
click at [353, 129] on div "TBD" at bounding box center [348, 128] width 19 height 20
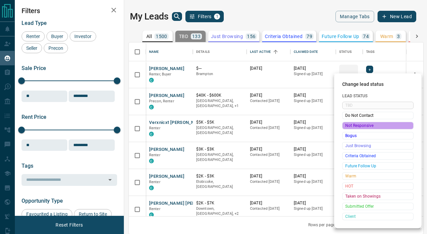
click at [353, 129] on span "Not Responsive" at bounding box center [377, 125] width 65 height 7
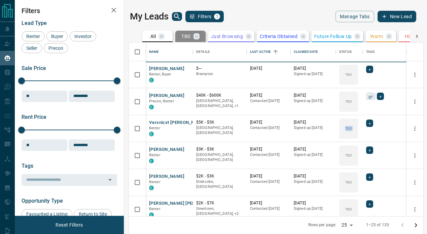
click at [353, 129] on span "Not Responsive" at bounding box center [368, 131] width 49 height 4
click at [353, 129] on body "Lead Transfers Claim Leads My Leads Tasks Opportunities Deals Campaigns Automat…" at bounding box center [213, 116] width 427 height 233
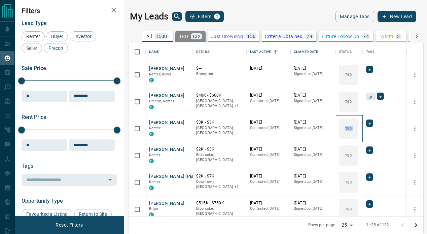
click at [353, 129] on div "TBD" at bounding box center [348, 128] width 19 height 20
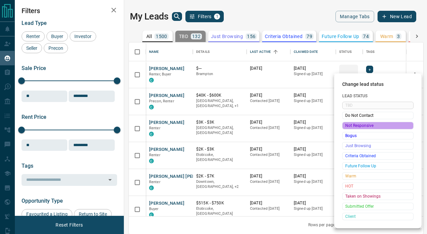
click at [353, 129] on span "Not Responsive" at bounding box center [377, 125] width 65 height 7
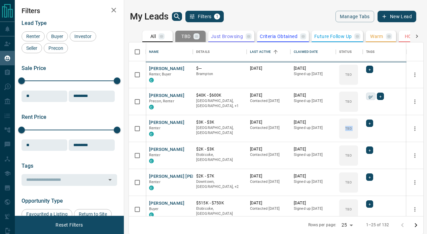
click at [353, 129] on div "TBD Do Not Contact Not Responsive Bogus Just Browsing Criteria Obtained Future …" at bounding box center [367, 151] width 53 height 67
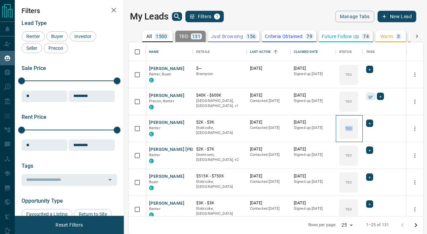
click at [353, 129] on div "TBD" at bounding box center [348, 128] width 19 height 20
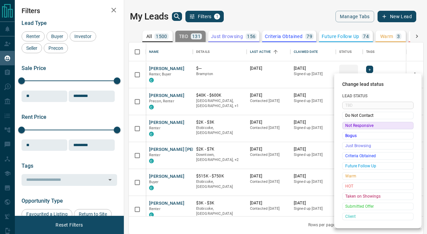
click at [353, 129] on span "Not Responsive" at bounding box center [377, 125] width 65 height 7
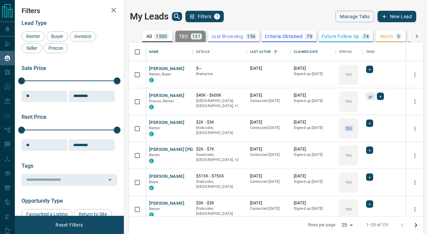
click at [353, 129] on span "Not Responsive" at bounding box center [368, 131] width 49 height 4
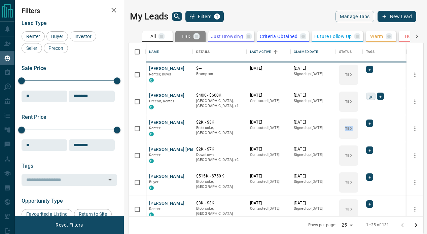
click at [353, 129] on body "Lead Transfers Claim Leads My Leads Tasks Opportunities Deals Campaigns Automat…" at bounding box center [213, 116] width 427 height 233
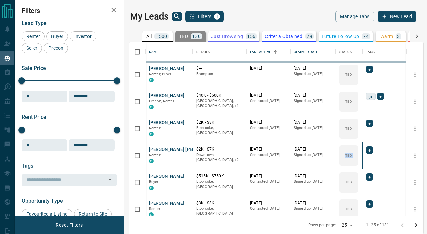
click at [353, 145] on div "TBD" at bounding box center [348, 155] width 19 height 20
click at [353, 129] on div "TBD Do Not Contact Not Responsive Bogus Just Browsing Criteria Obtained Future …" at bounding box center [367, 151] width 53 height 67
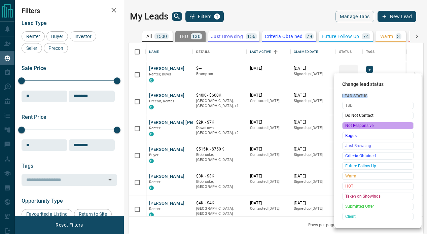
click at [353, 129] on span "Not Responsive" at bounding box center [377, 125] width 65 height 7
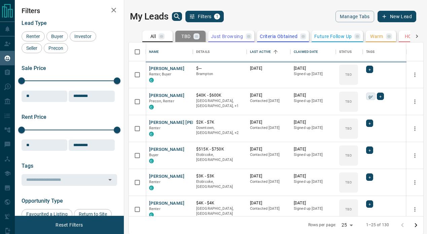
click at [353, 129] on div "TBD Do Not Contact Not Responsive Bogus Just Browsing Criteria Obtained Future …" at bounding box center [367, 151] width 53 height 67
click at [353, 129] on div "TBD" at bounding box center [348, 128] width 19 height 20
click at [353, 129] on div "TBD Do Not Contact Not Responsive Bogus Just Browsing Criteria Obtained Future …" at bounding box center [367, 151] width 53 height 67
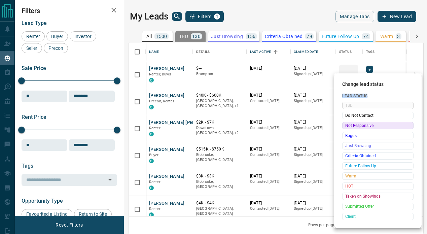
click at [353, 129] on span "Not Responsive" at bounding box center [377, 125] width 65 height 7
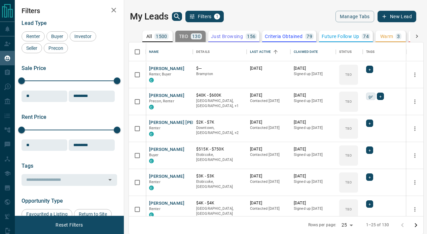
click at [353, 129] on span "Not Responsive" at bounding box center [368, 131] width 49 height 4
click at [353, 129] on div "TBD Do Not Contact Not Responsive Bogus Just Browsing Criteria Obtained Future …" at bounding box center [367, 151] width 53 height 67
click at [353, 129] on div "TBD" at bounding box center [348, 128] width 19 height 20
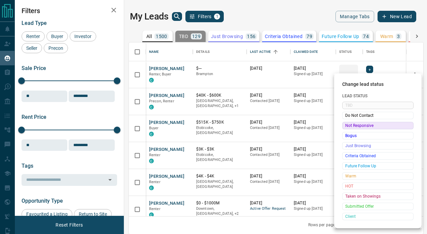
click at [353, 129] on div "TBD Do Not Contact Not Responsive Bogus Just Browsing Criteria Obtained Future …" at bounding box center [377, 161] width 71 height 118
click at [353, 129] on span "Not Responsive" at bounding box center [377, 125] width 65 height 7
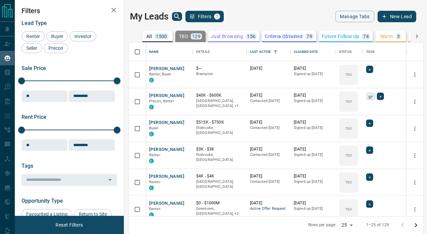
click at [353, 129] on span "Not Responsive" at bounding box center [368, 131] width 49 height 4
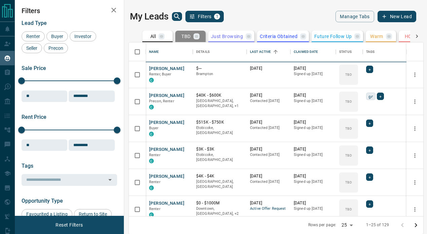
click at [353, 129] on body "Lead Transfers Claim Leads My Leads Tasks Opportunities Deals Campaigns Automat…" at bounding box center [213, 116] width 427 height 233
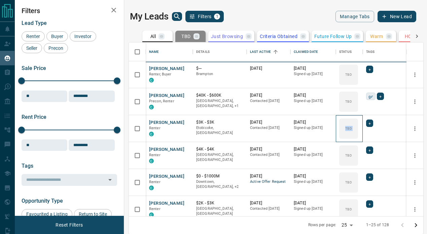
click at [353, 129] on div "TBD" at bounding box center [348, 128] width 19 height 20
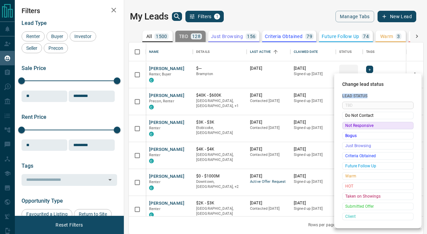
click at [353, 129] on div "TBD Do Not Contact Not Responsive Bogus Just Browsing Criteria Obtained Future …" at bounding box center [377, 161] width 71 height 118
click at [353, 129] on span "Not Responsive" at bounding box center [377, 125] width 65 height 7
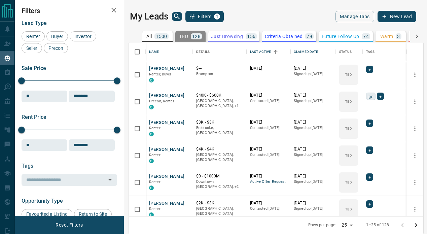
click at [353, 129] on span "Not Responsive" at bounding box center [368, 131] width 49 height 4
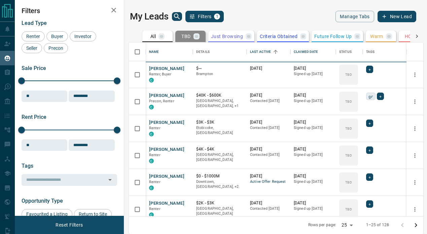
click at [353, 129] on div "TBD Do Not Contact Not Responsive Bogus Just Browsing Criteria Obtained Future …" at bounding box center [367, 151] width 53 height 67
click at [353, 129] on body "Lead Transfers Claim Leads My Leads Tasks Opportunities Deals Campaigns Automat…" at bounding box center [213, 116] width 427 height 233
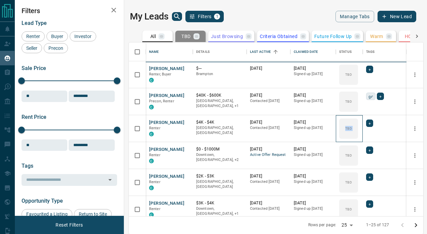
click at [353, 129] on div "TBD" at bounding box center [348, 128] width 19 height 20
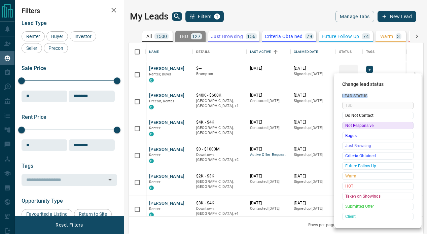
click at [353, 129] on div "TBD Do Not Contact Not Responsive Bogus Just Browsing Criteria Obtained Future …" at bounding box center [377, 161] width 71 height 118
click at [353, 129] on span "Not Responsive" at bounding box center [377, 125] width 65 height 7
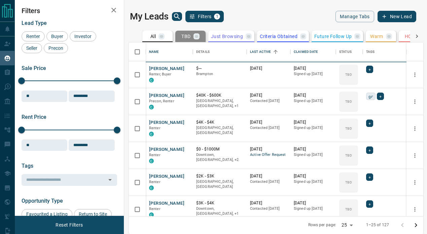
click at [353, 129] on div "TBD Do Not Contact Not Responsive Bogus Just Browsing Criteria Obtained Future …" at bounding box center [367, 151] width 53 height 67
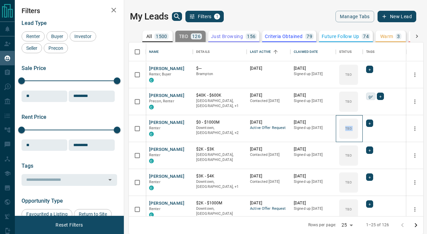
click at [353, 129] on div "TBD" at bounding box center [348, 128] width 19 height 20
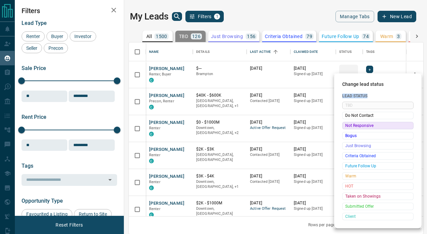
click at [353, 129] on div "TBD Do Not Contact Not Responsive Bogus Just Browsing Criteria Obtained Future …" at bounding box center [377, 161] width 71 height 118
click at [353, 129] on span "Not Responsive" at bounding box center [377, 125] width 65 height 7
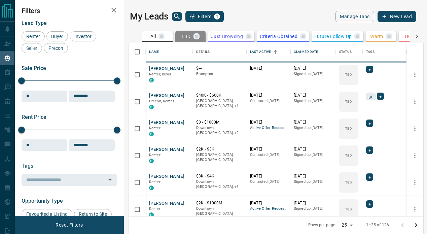
click at [353, 129] on body "Lead Transfers Claim Leads My Leads Tasks Opportunities Deals Campaigns Automat…" at bounding box center [213, 116] width 427 height 233
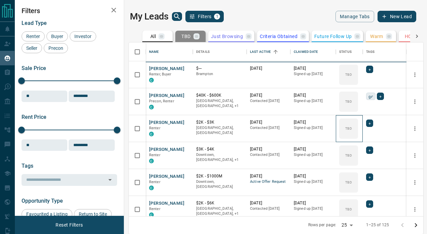
click at [353, 129] on div "TBD" at bounding box center [348, 128] width 19 height 20
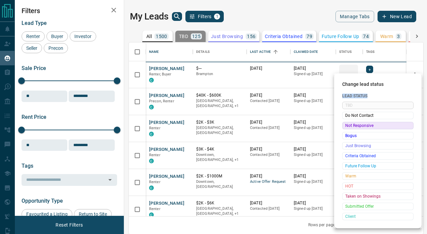
click at [353, 129] on div "TBD Do Not Contact Not Responsive Bogus Just Browsing Criteria Obtained Future …" at bounding box center [377, 161] width 71 height 118
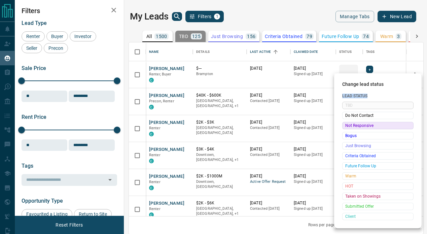
click at [353, 129] on span "Not Responsive" at bounding box center [377, 125] width 65 height 7
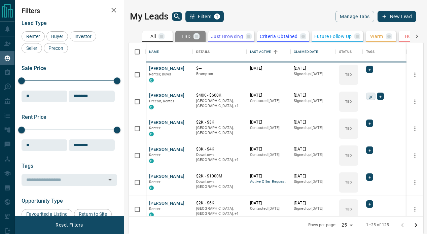
click at [353, 129] on div "TBD Do Not Contact Not Responsive Bogus Just Browsing Criteria Obtained Future …" at bounding box center [367, 151] width 53 height 67
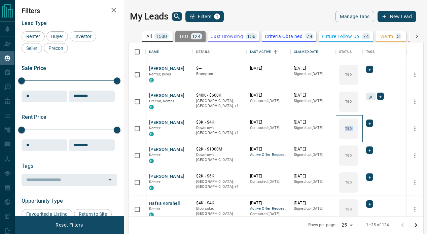
click at [353, 129] on div "TBD" at bounding box center [348, 128] width 19 height 20
click at [353, 129] on div "TBD Do Not Contact Not Responsive Bogus Just Browsing Criteria Obtained Future …" at bounding box center [367, 151] width 53 height 67
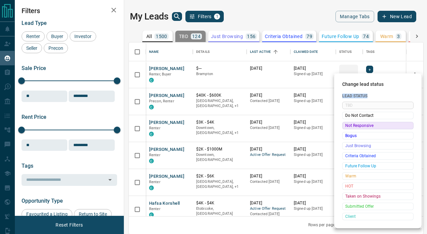
click at [353, 129] on span "Not Responsive" at bounding box center [377, 125] width 65 height 7
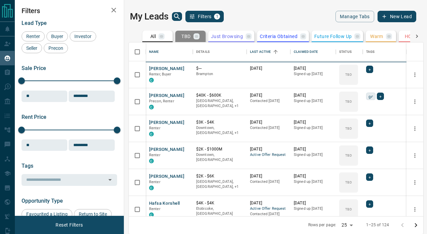
click at [353, 129] on div "TBD Do Not Contact Not Responsive Bogus Just Browsing Criteria Obtained Future …" at bounding box center [367, 151] width 53 height 67
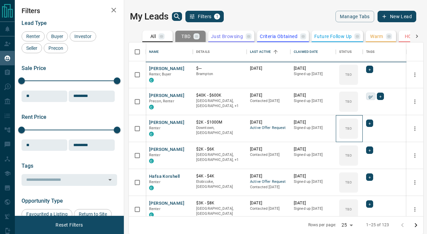
click at [353, 129] on div "TBD" at bounding box center [348, 128] width 19 height 20
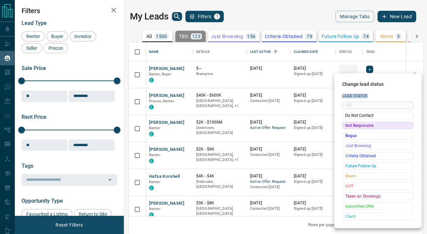
click at [353, 129] on div "TBD Do Not Contact Not Responsive Bogus Just Browsing Criteria Obtained Future …" at bounding box center [377, 161] width 71 height 118
click at [353, 129] on span "Not Responsive" at bounding box center [377, 125] width 65 height 7
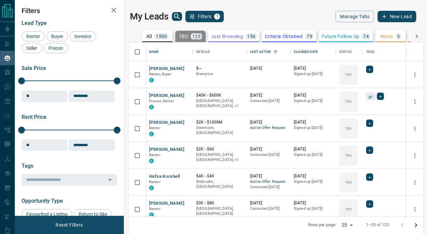
click at [353, 129] on span "Not Responsive" at bounding box center [368, 131] width 49 height 4
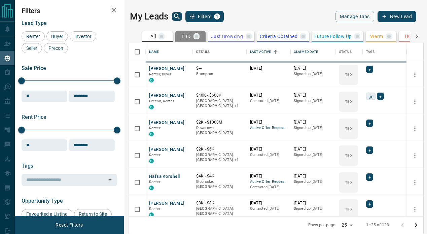
click at [353, 129] on div "TBD Do Not Contact Not Responsive Bogus Just Browsing Criteria Obtained Future …" at bounding box center [367, 151] width 53 height 67
click at [353, 129] on body "Lead Transfers Claim Leads My Leads Tasks Opportunities Deals Campaigns Automat…" at bounding box center [213, 116] width 427 height 233
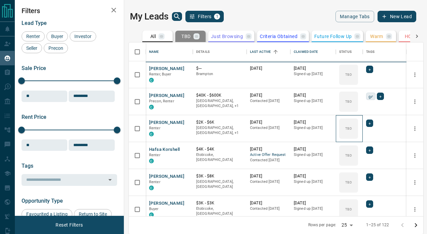
click at [353, 129] on div "TBD" at bounding box center [348, 128] width 19 height 20
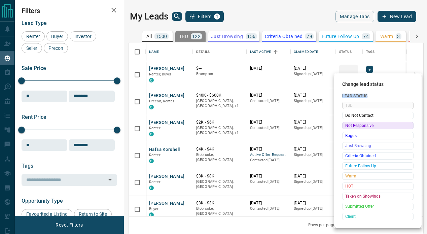
click at [353, 129] on div "TBD Do Not Contact Not Responsive Bogus Just Browsing Criteria Obtained Future …" at bounding box center [377, 161] width 71 height 118
click at [353, 129] on span "Not Responsive" at bounding box center [377, 125] width 65 height 7
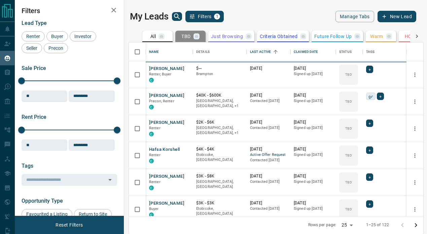
click at [353, 129] on div "TBD Do Not Contact Not Responsive Bogus Just Browsing Criteria Obtained Future …" at bounding box center [367, 151] width 53 height 67
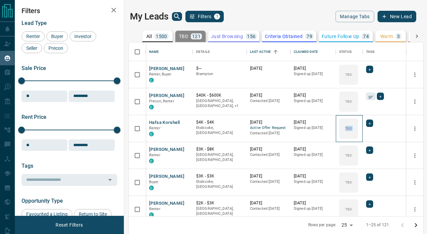
click at [353, 129] on div "TBD" at bounding box center [348, 128] width 19 height 20
click at [353, 129] on div "TBD Do Not Contact Not Responsive Bogus Just Browsing Criteria Obtained Future …" at bounding box center [367, 151] width 53 height 67
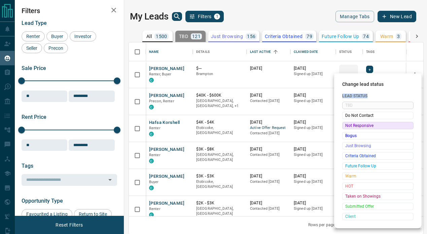
click at [353, 129] on span "Not Responsive" at bounding box center [377, 125] width 65 height 7
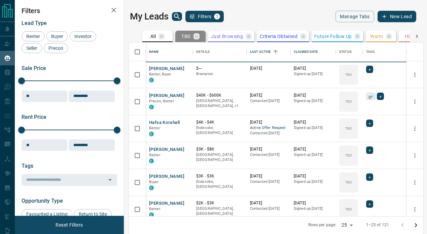
click at [353, 129] on div "TBD Do Not Contact Not Responsive Bogus Just Browsing Criteria Obtained Future …" at bounding box center [367, 151] width 53 height 67
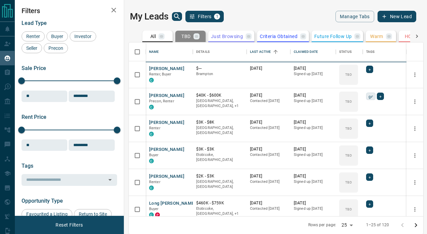
click at [353, 129] on body "Lead Transfers Claim Leads My Leads Tasks Opportunities Deals Campaigns Automat…" at bounding box center [213, 116] width 427 height 233
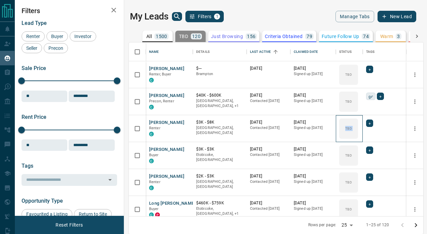
click at [353, 129] on div "TBD" at bounding box center [348, 128] width 19 height 20
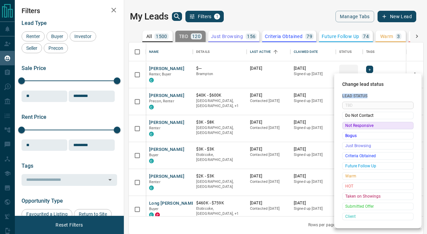
click at [353, 129] on div "TBD Do Not Contact Not Responsive Bogus Just Browsing Criteria Obtained Future …" at bounding box center [377, 161] width 71 height 118
click at [353, 129] on span "Not Responsive" at bounding box center [377, 125] width 65 height 7
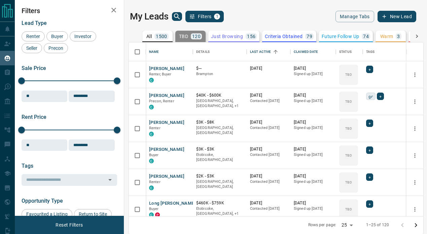
click at [353, 129] on span "Not Responsive" at bounding box center [368, 131] width 49 height 4
click at [353, 129] on div "TBD Do Not Contact Not Responsive Bogus Just Browsing Criteria Obtained Future …" at bounding box center [367, 151] width 53 height 67
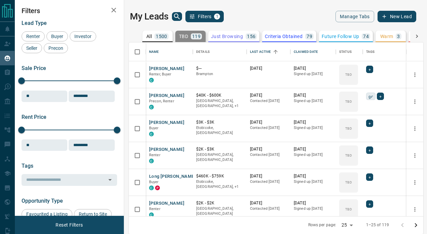
click at [353, 129] on div "TBD Do Not Contact Not Responsive Bogus Just Browsing Criteria Obtained Future …" at bounding box center [367, 151] width 53 height 67
click at [353, 129] on div "TBD" at bounding box center [348, 128] width 19 height 20
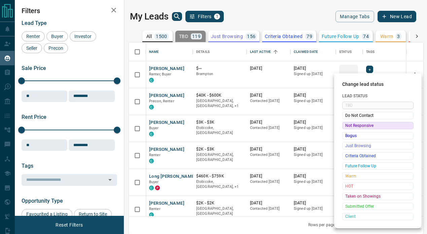
click at [353, 129] on div "Not Responsive" at bounding box center [377, 125] width 71 height 7
click at [353, 129] on span "Not Responsive" at bounding box center [377, 125] width 65 height 7
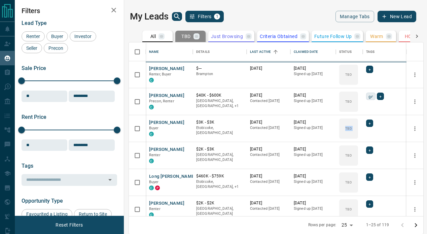
click at [353, 129] on div "TBD Do Not Contact Not Responsive Bogus Just Browsing Criteria Obtained Future …" at bounding box center [367, 151] width 53 height 67
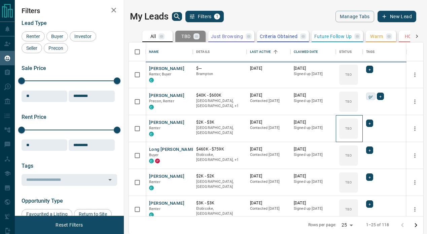
click at [353, 129] on div "TBD" at bounding box center [348, 128] width 19 height 20
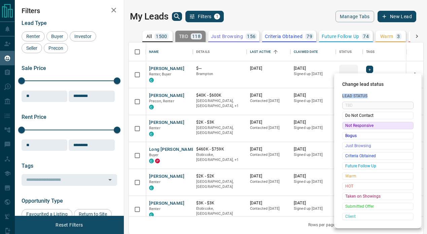
click at [353, 129] on div "TBD Do Not Contact Not Responsive Bogus Just Browsing Criteria Obtained Future …" at bounding box center [377, 161] width 71 height 118
click at [353, 129] on span "Not Responsive" at bounding box center [377, 125] width 65 height 7
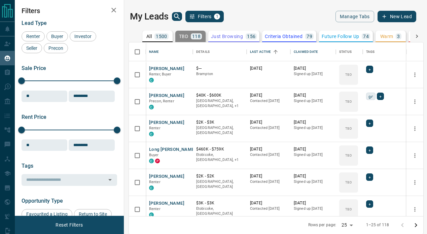
click at [353, 129] on span "Not Responsive" at bounding box center [368, 131] width 49 height 4
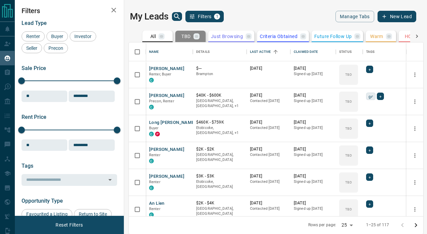
click at [353, 129] on div "TBD Do Not Contact Not Responsive Bogus Just Browsing Criteria Obtained Future …" at bounding box center [367, 151] width 53 height 67
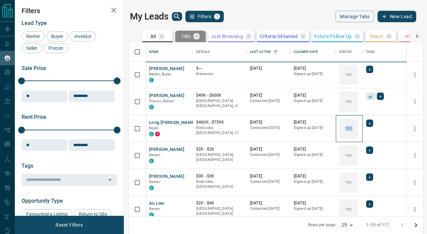
click at [353, 129] on div "TBD" at bounding box center [348, 128] width 19 height 20
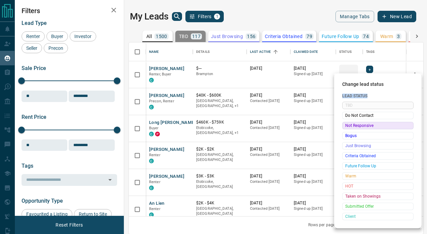
click at [353, 129] on div "TBD Do Not Contact Not Responsive Bogus Just Browsing Criteria Obtained Future …" at bounding box center [377, 161] width 71 height 118
click at [353, 129] on span "Not Responsive" at bounding box center [377, 125] width 65 height 7
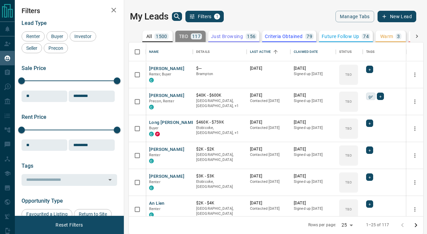
click at [353, 129] on span "Not Responsive" at bounding box center [368, 131] width 49 height 4
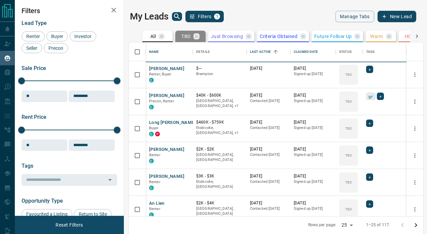
click at [353, 129] on div "TBD Do Not Contact Not Responsive Bogus Just Browsing Criteria Obtained Future …" at bounding box center [367, 151] width 53 height 67
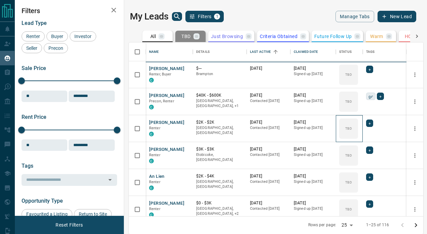
click at [353, 129] on div "TBD" at bounding box center [348, 128] width 19 height 20
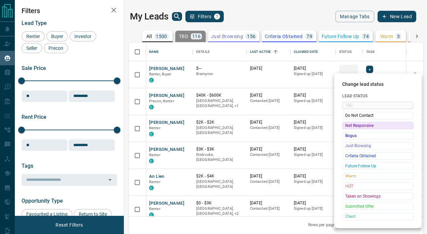
click at [353, 129] on div "Not Responsive" at bounding box center [377, 125] width 71 height 7
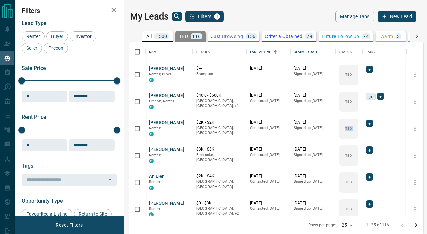
click at [353, 129] on span "Not Responsive" at bounding box center [368, 131] width 49 height 4
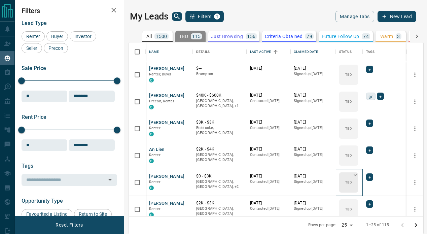
click at [348, 176] on div "TBD" at bounding box center [348, 182] width 19 height 20
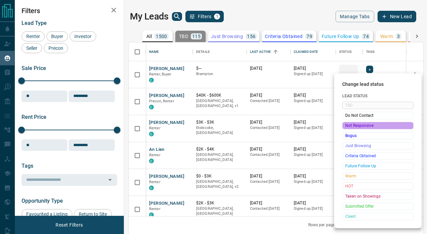
click at [356, 127] on span "Not Responsive" at bounding box center [377, 125] width 65 height 7
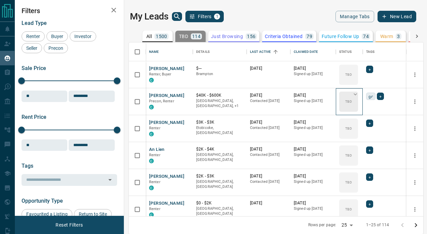
click at [353, 106] on div "TBD" at bounding box center [348, 102] width 19 height 20
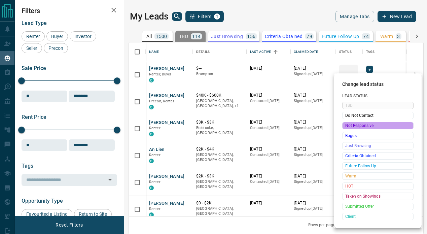
click at [354, 124] on span "Not Responsive" at bounding box center [377, 125] width 65 height 7
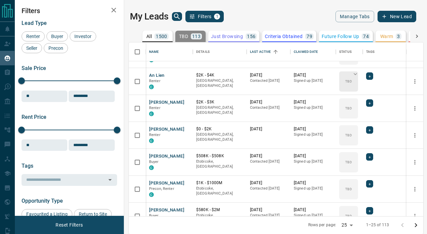
scroll to position [85, 0]
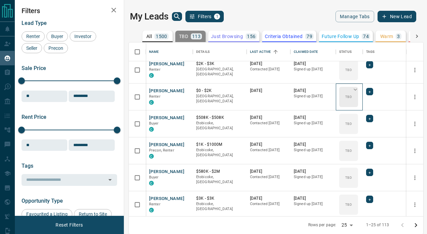
click at [355, 101] on div "TBD" at bounding box center [348, 97] width 19 height 20
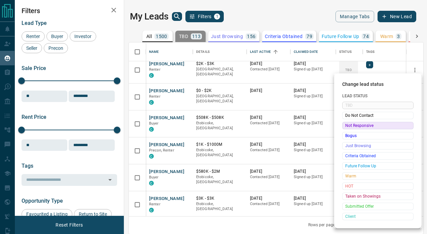
click at [357, 123] on span "Not Responsive" at bounding box center [377, 125] width 65 height 7
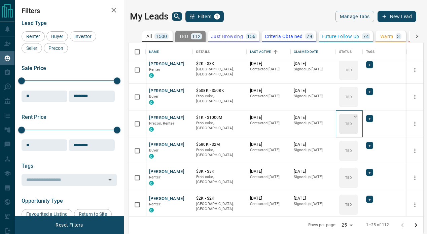
click at [352, 122] on div "TBD" at bounding box center [348, 124] width 19 height 20
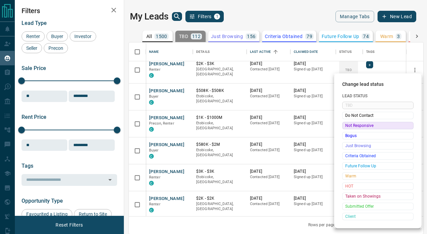
click at [355, 125] on span "Not Responsive" at bounding box center [377, 125] width 65 height 7
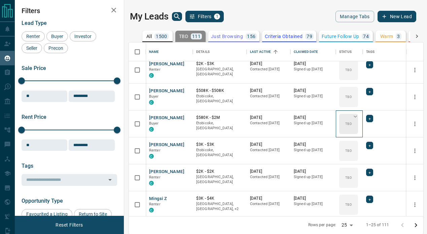
click at [354, 125] on div "TBD" at bounding box center [348, 124] width 19 height 20
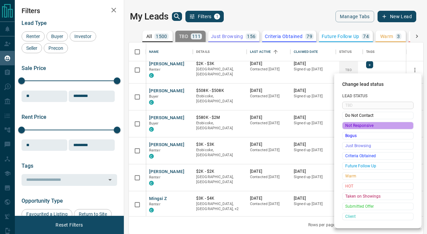
click at [357, 125] on span "Not Responsive" at bounding box center [377, 125] width 65 height 7
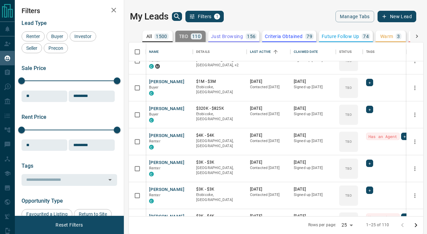
scroll to position [301, 0]
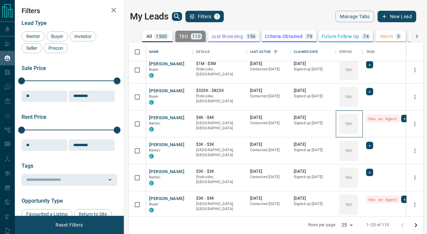
click at [357, 125] on div "TBD" at bounding box center [348, 124] width 19 height 20
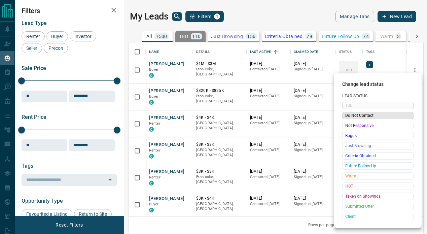
click at [353, 118] on span "Do Not Contact" at bounding box center [377, 115] width 65 height 7
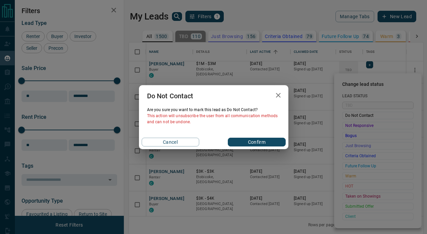
click at [252, 139] on button "Confirm" at bounding box center [257, 142] width 58 height 9
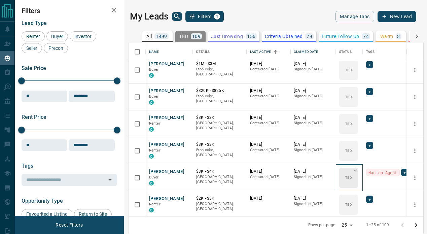
click at [347, 180] on div "TBD" at bounding box center [348, 178] width 19 height 20
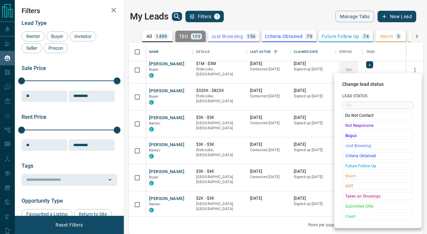
click at [319, 135] on div at bounding box center [213, 117] width 427 height 234
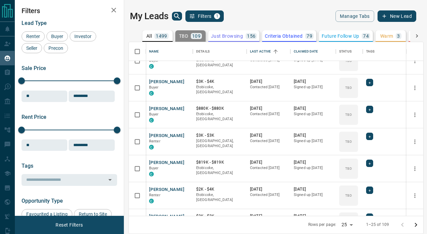
scroll to position [518, 0]
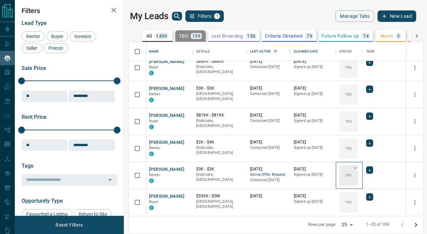
click at [354, 175] on div "TBD" at bounding box center [348, 175] width 19 height 20
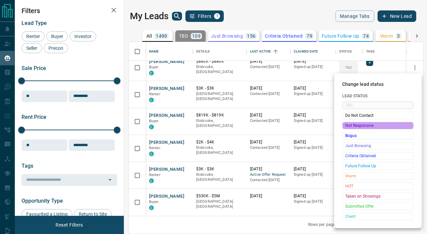
click at [358, 125] on span "Not Responsive" at bounding box center [377, 125] width 65 height 7
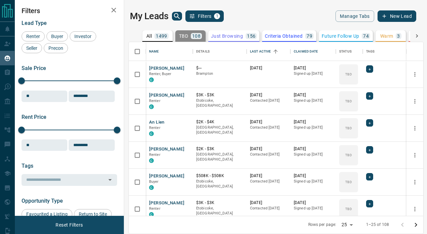
scroll to position [0, 0]
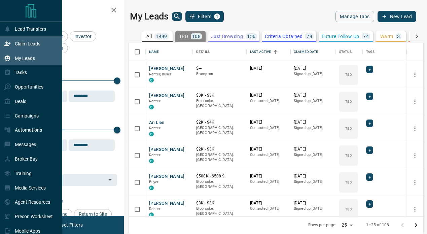
click at [7, 42] on icon at bounding box center [7, 43] width 7 height 7
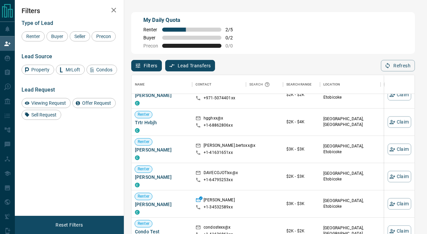
scroll to position [913, 0]
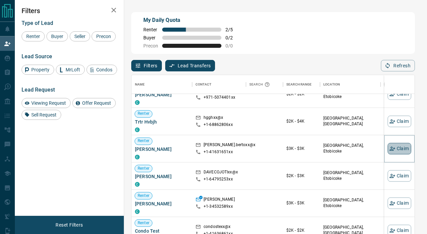
click at [393, 148] on icon "button" at bounding box center [392, 148] width 6 height 6
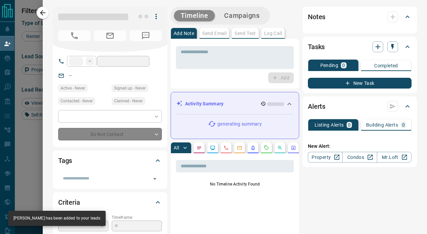
type input "**"
type input "**********"
type input "**"
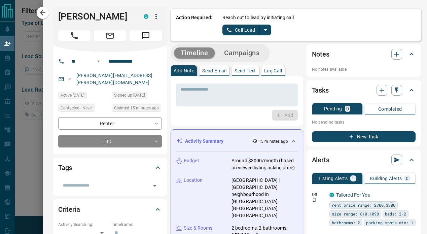
scroll to position [46, 283]
